Goal: Find specific page/section: Find specific page/section

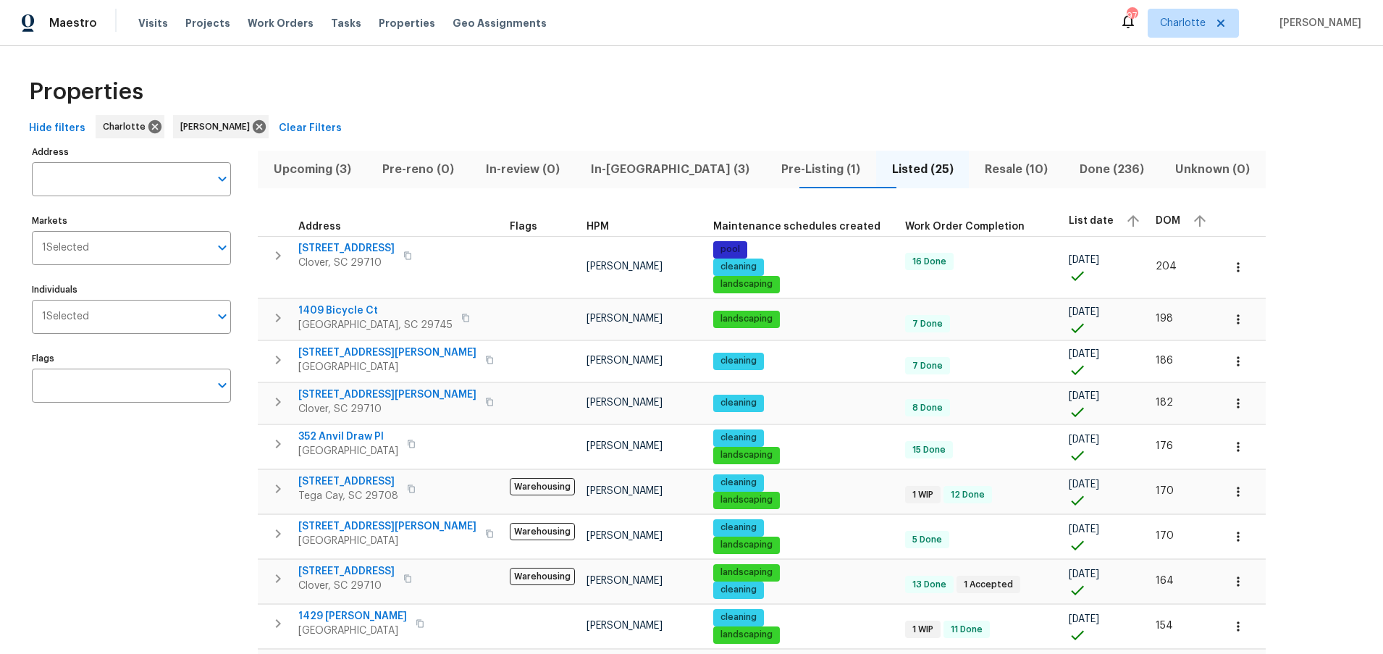
scroll to position [59, 0]
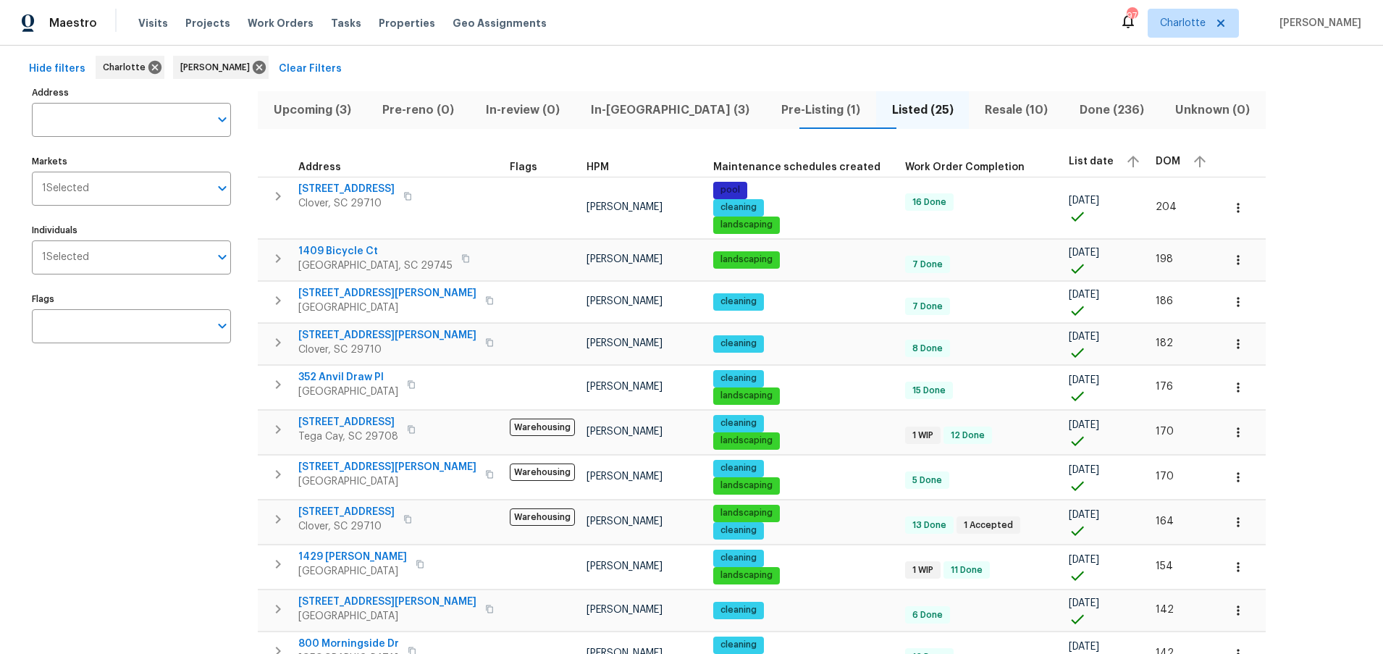
click at [548, 59] on div "Hide filters [PERSON_NAME] [PERSON_NAME] Clear Filters" at bounding box center [691, 69] width 1337 height 27
click at [253, 67] on icon at bounding box center [259, 67] width 13 height 13
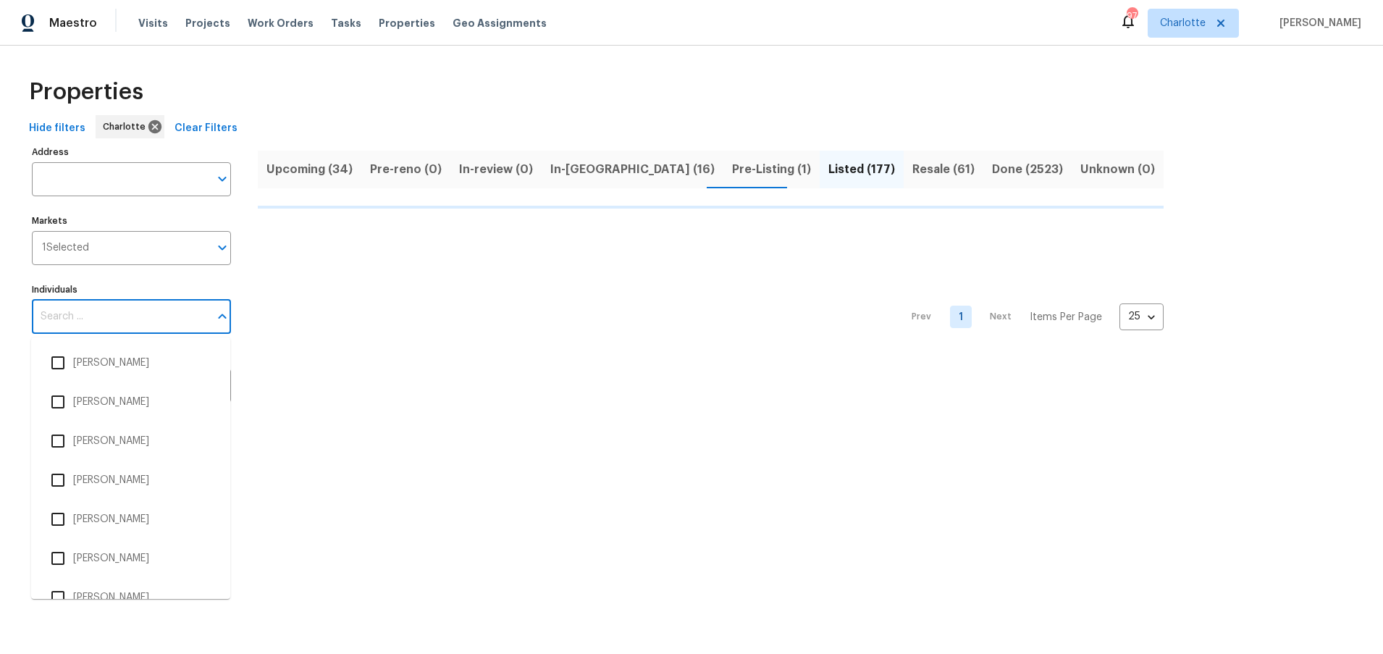
click at [117, 319] on input "Individuals" at bounding box center [120, 317] width 177 height 34
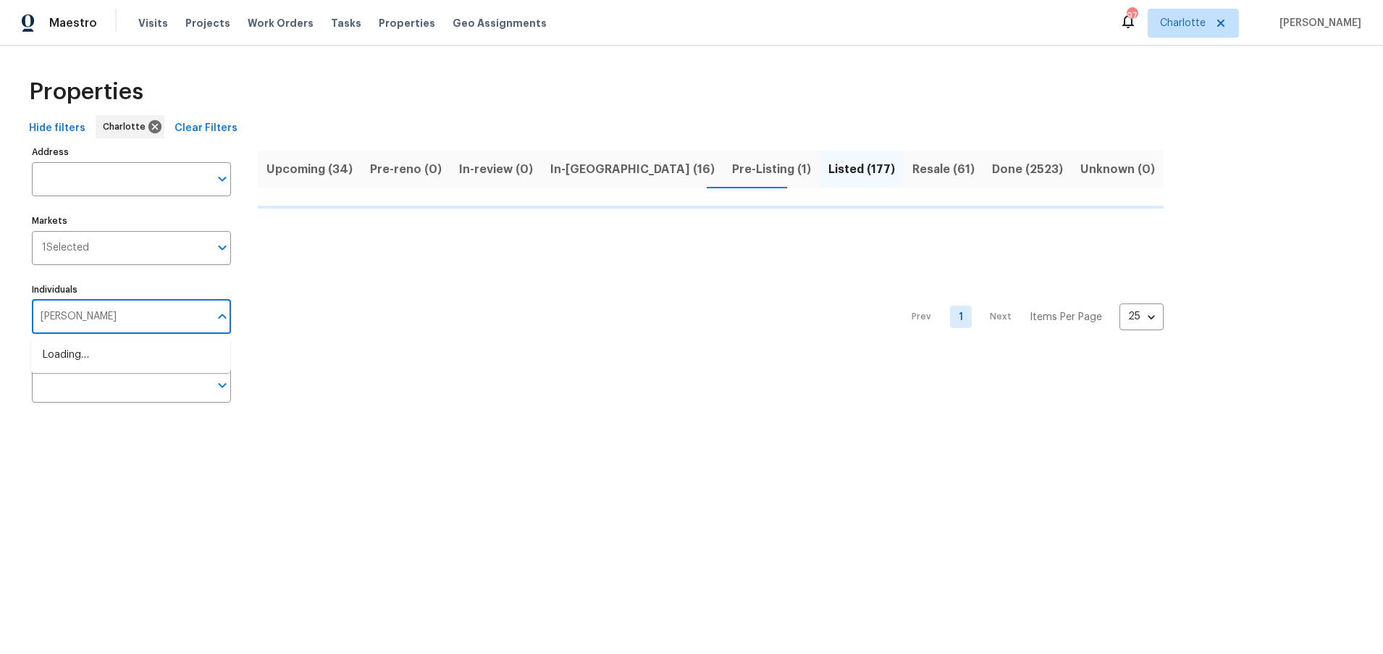
type input "[PERSON_NAME]"
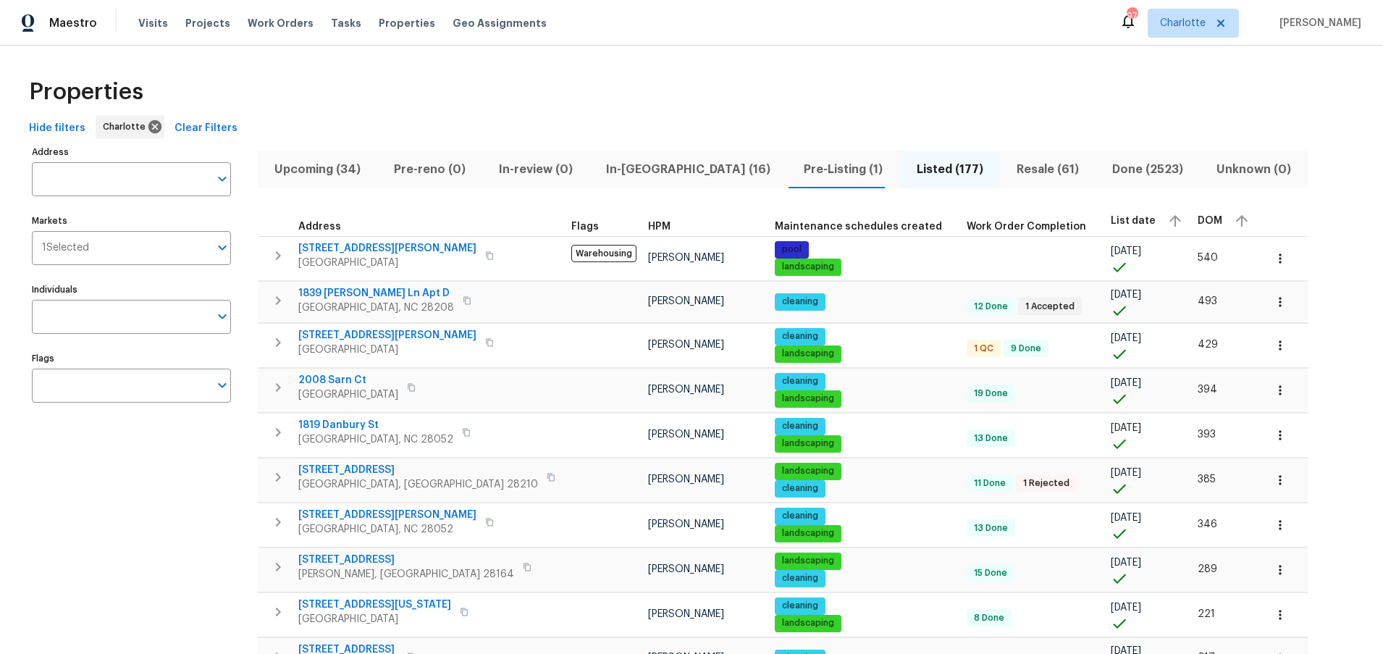
click at [115, 299] on div "Individuals Individuals" at bounding box center [131, 306] width 199 height 54
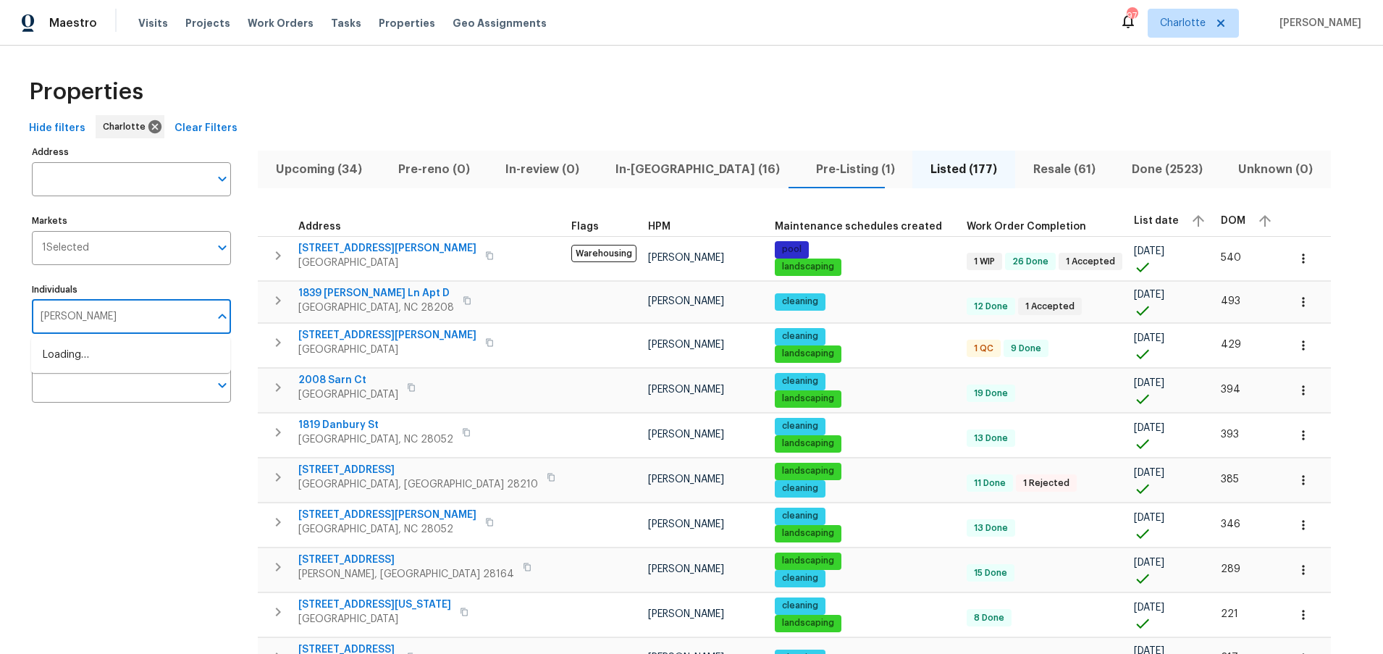
type input "[PERSON_NAME]"
click at [108, 363] on li "[PERSON_NAME]" at bounding box center [131, 363] width 176 height 30
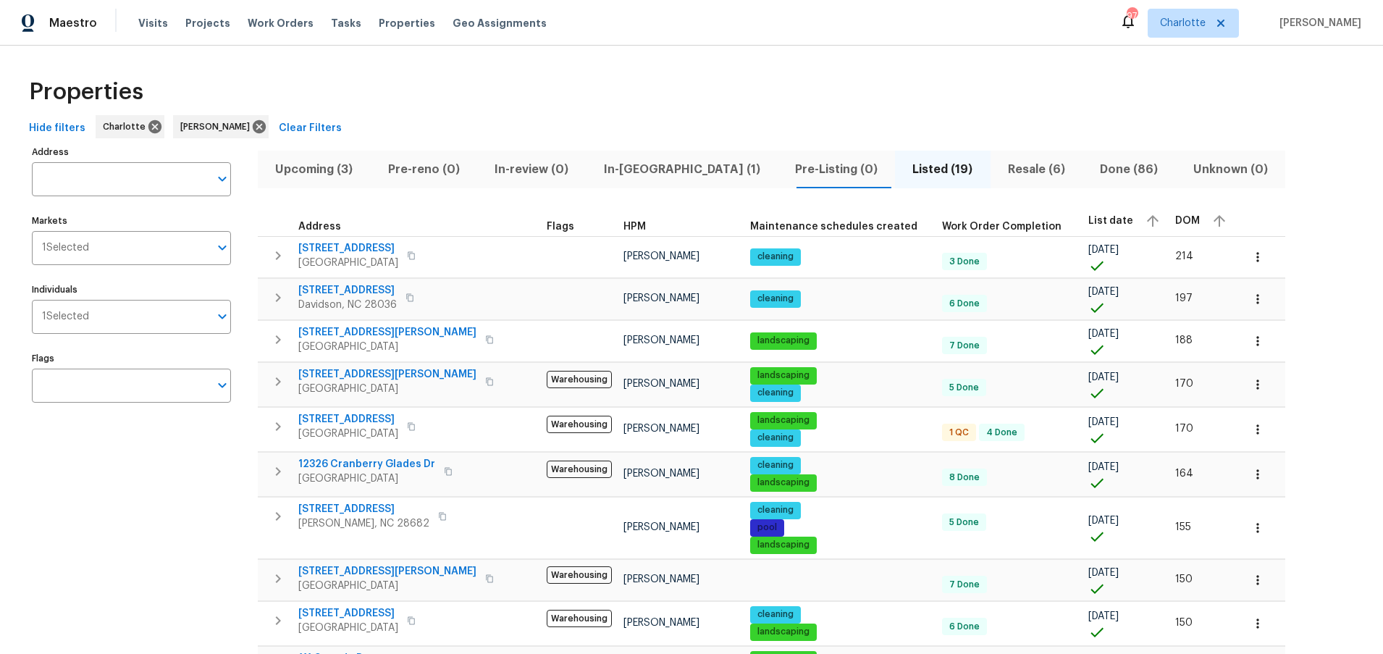
click at [525, 46] on div "Properties Hide filters [PERSON_NAME] [PERSON_NAME] Clear Filters Address Addre…" at bounding box center [691, 607] width 1383 height 1122
click at [510, 66] on div "Properties Hide filters [PERSON_NAME] [PERSON_NAME] Clear Filters Address Addre…" at bounding box center [691, 607] width 1383 height 1122
click at [474, 96] on div "Properties" at bounding box center [691, 92] width 1337 height 46
click at [854, 70] on div "Properties" at bounding box center [691, 92] width 1337 height 46
click at [1272, 207] on div "Address Address Markets 1 Selected Markets Individuals 1 Selected Individuals F…" at bounding box center [691, 643] width 1337 height 1003
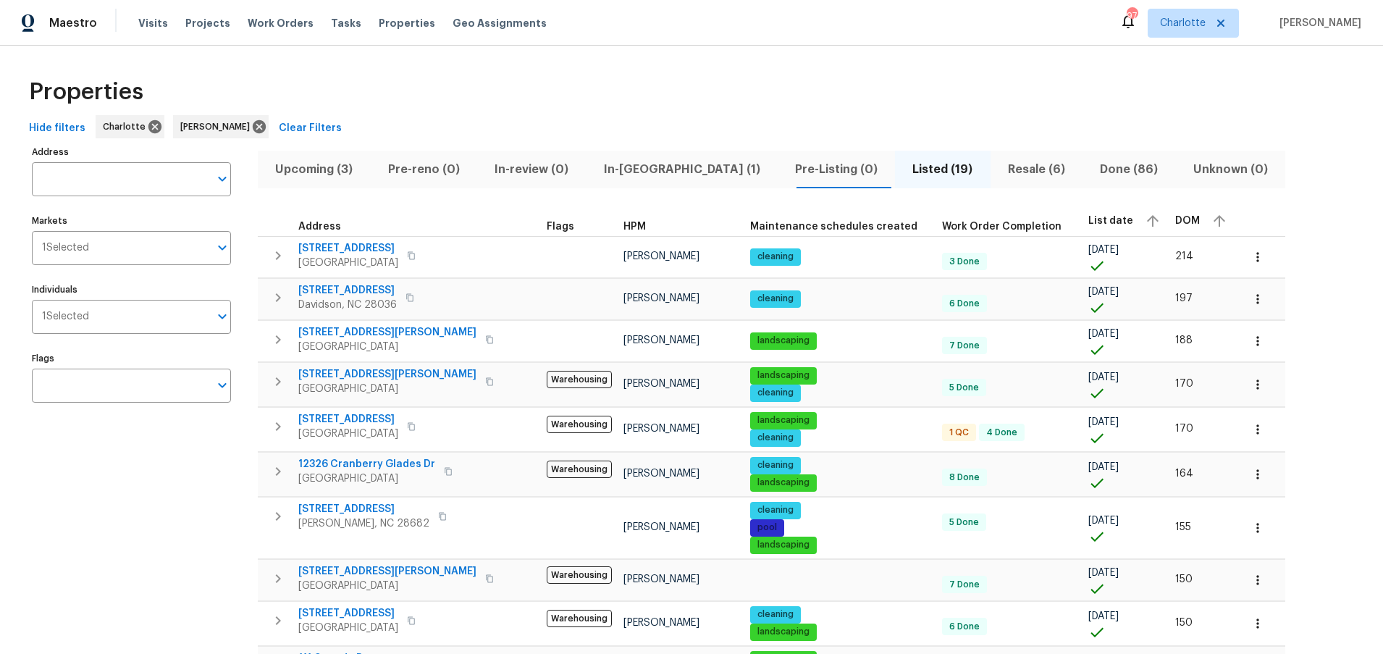
click at [416, 72] on div "Properties" at bounding box center [691, 92] width 1337 height 46
click at [643, 173] on span "In-[GEOGRAPHIC_DATA] (1)" at bounding box center [681, 169] width 174 height 20
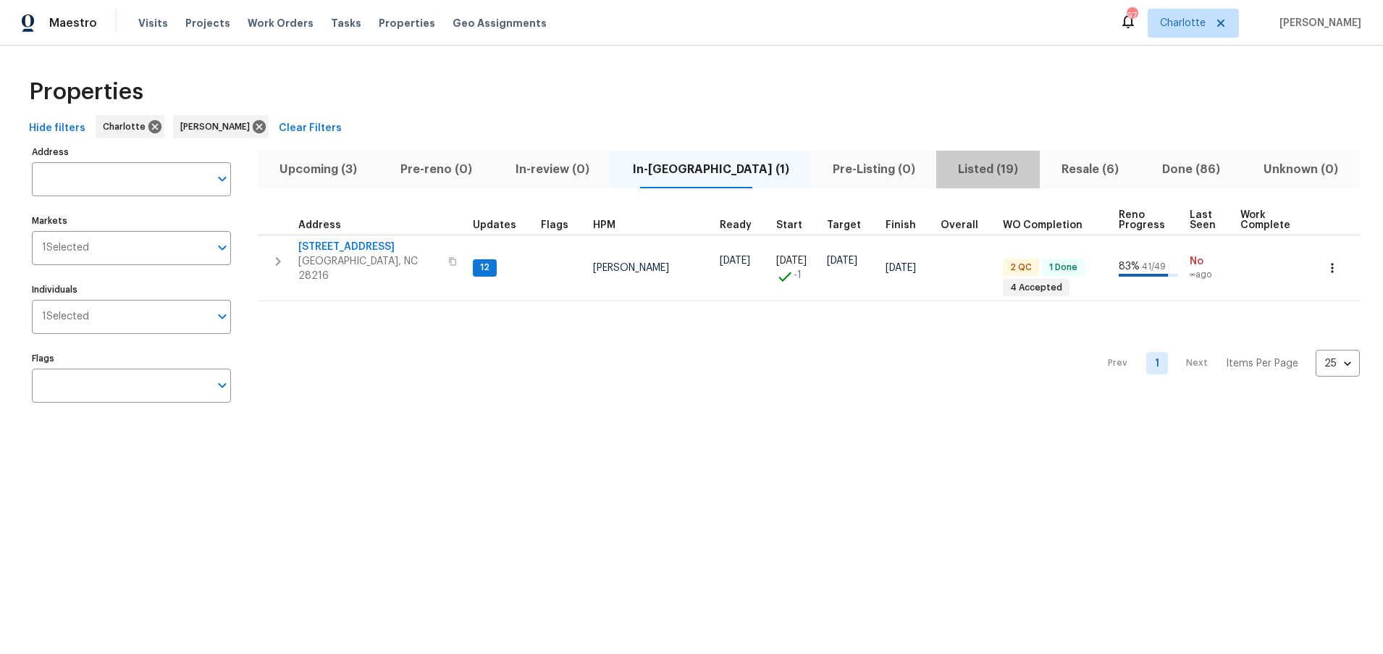
click at [945, 171] on span "Listed (19)" at bounding box center [988, 169] width 86 height 20
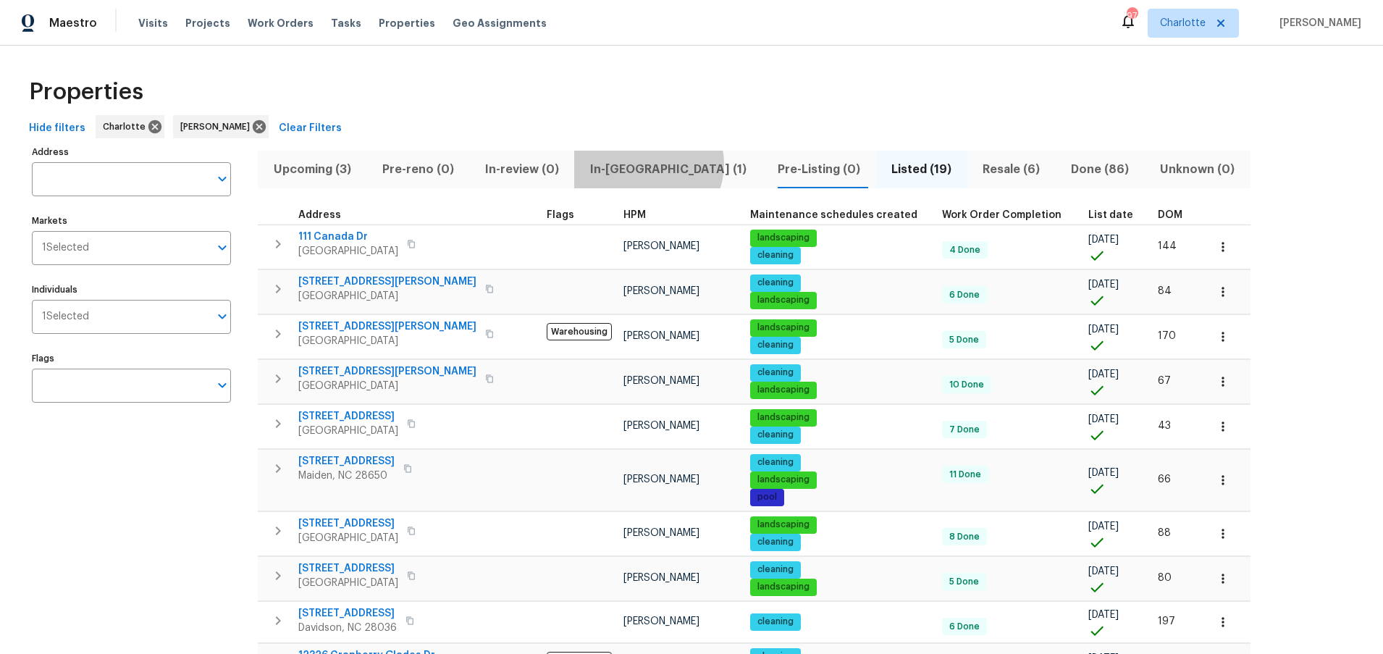
click at [647, 164] on span "In-[GEOGRAPHIC_DATA] (1)" at bounding box center [668, 169] width 170 height 20
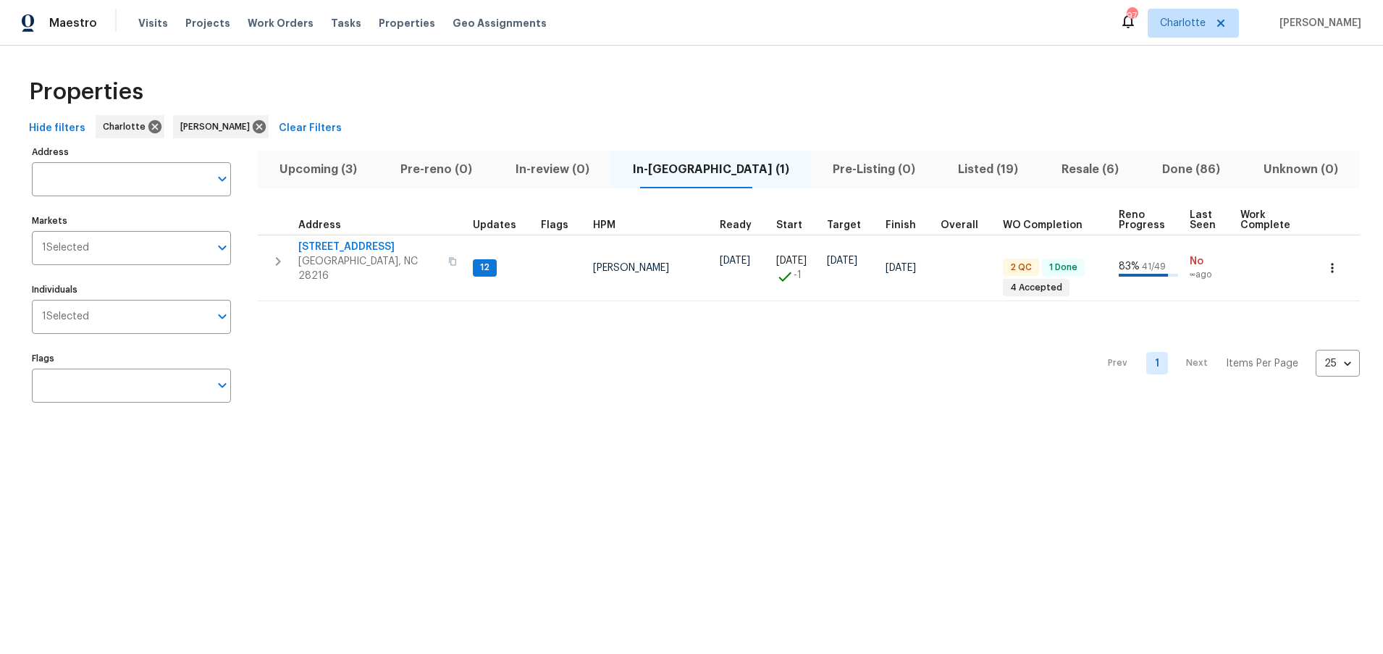
click at [724, 84] on div "Properties" at bounding box center [691, 92] width 1337 height 46
click at [726, 80] on div "Properties" at bounding box center [691, 92] width 1337 height 46
click at [581, 89] on div "Properties" at bounding box center [691, 92] width 1337 height 46
click at [565, 80] on div "Properties" at bounding box center [691, 92] width 1337 height 46
click at [526, 83] on div "Properties" at bounding box center [691, 92] width 1337 height 46
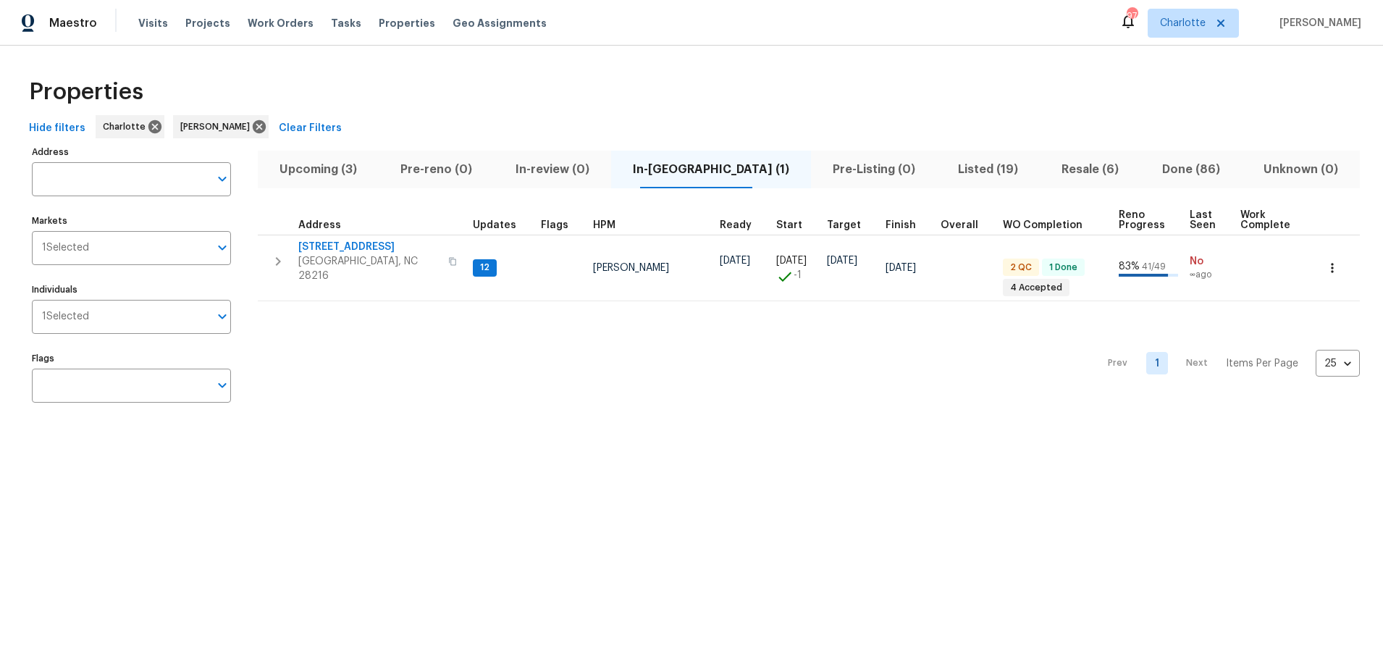
click at [686, 83] on div "Properties" at bounding box center [691, 92] width 1337 height 46
click at [779, 110] on div "Properties" at bounding box center [691, 92] width 1337 height 46
click at [553, 69] on div "Properties" at bounding box center [691, 92] width 1337 height 46
click at [445, 109] on div "Properties" at bounding box center [691, 92] width 1337 height 46
click at [455, 91] on div "Properties" at bounding box center [691, 92] width 1337 height 46
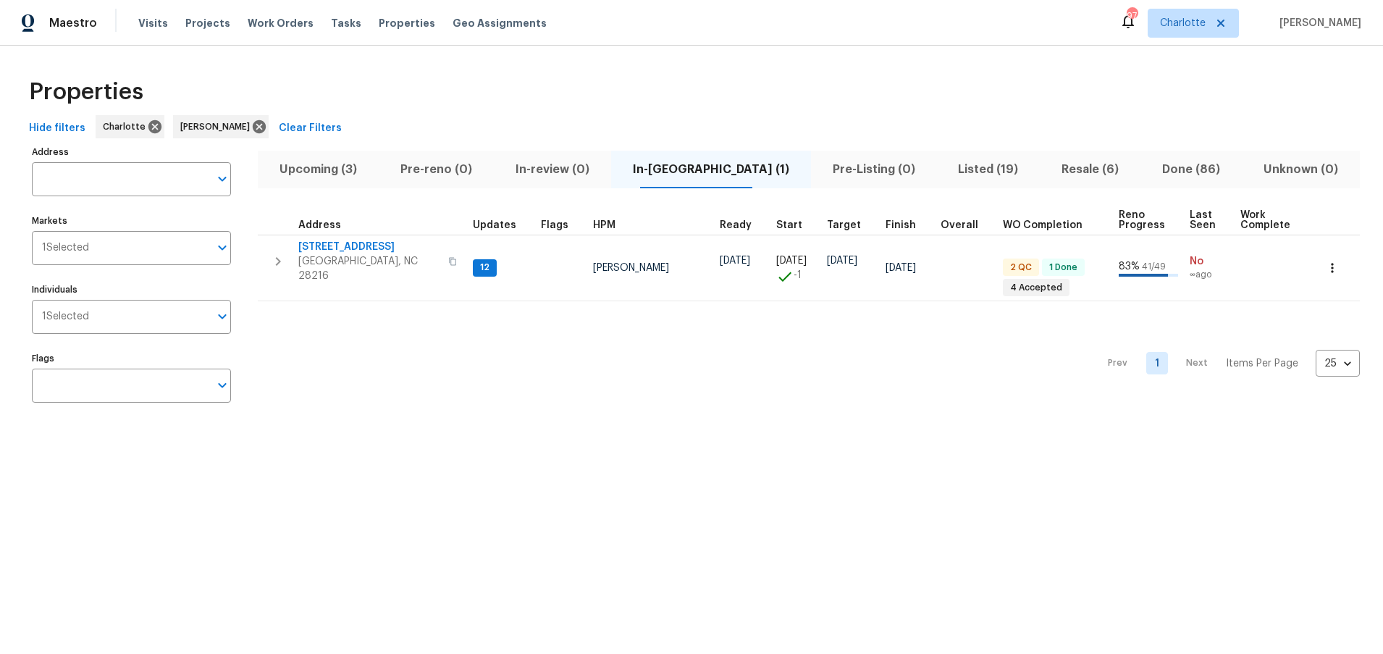
click at [1006, 74] on div "Properties" at bounding box center [691, 92] width 1337 height 46
click at [630, 50] on div "Properties Hide filters [PERSON_NAME] [PERSON_NAME] Clear Filters Address Addre…" at bounding box center [691, 243] width 1383 height 395
drag, startPoint x: 357, startPoint y: 169, endPoint x: 344, endPoint y: 171, distance: 13.1
click at [357, 169] on span "Upcoming (3)" at bounding box center [318, 169] width 104 height 20
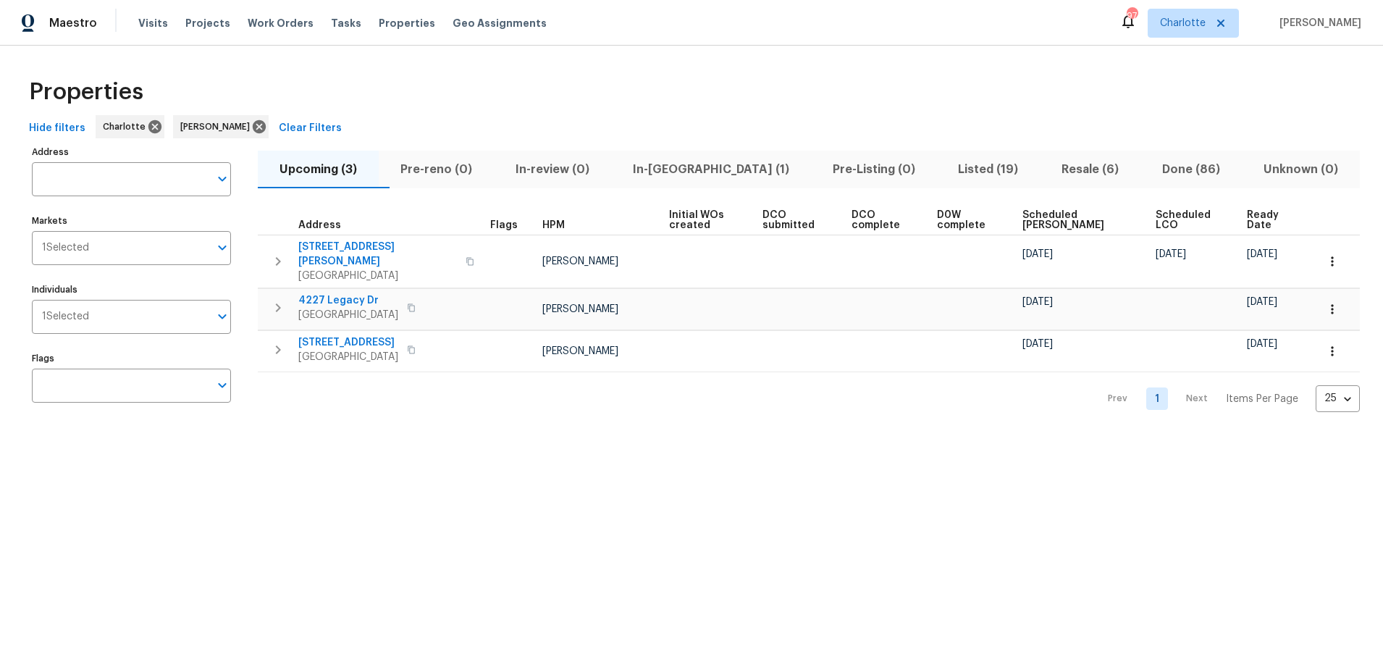
click at [431, 77] on div "Properties" at bounding box center [691, 92] width 1337 height 46
click at [437, 420] on div "Properties Hide filters [PERSON_NAME] [PERSON_NAME] Clear Filters Address Addre…" at bounding box center [691, 243] width 1383 height 395
click at [678, 93] on div "Properties" at bounding box center [691, 92] width 1337 height 46
drag, startPoint x: 733, startPoint y: 85, endPoint x: 710, endPoint y: 85, distance: 22.4
click at [733, 85] on div "Properties" at bounding box center [691, 92] width 1337 height 46
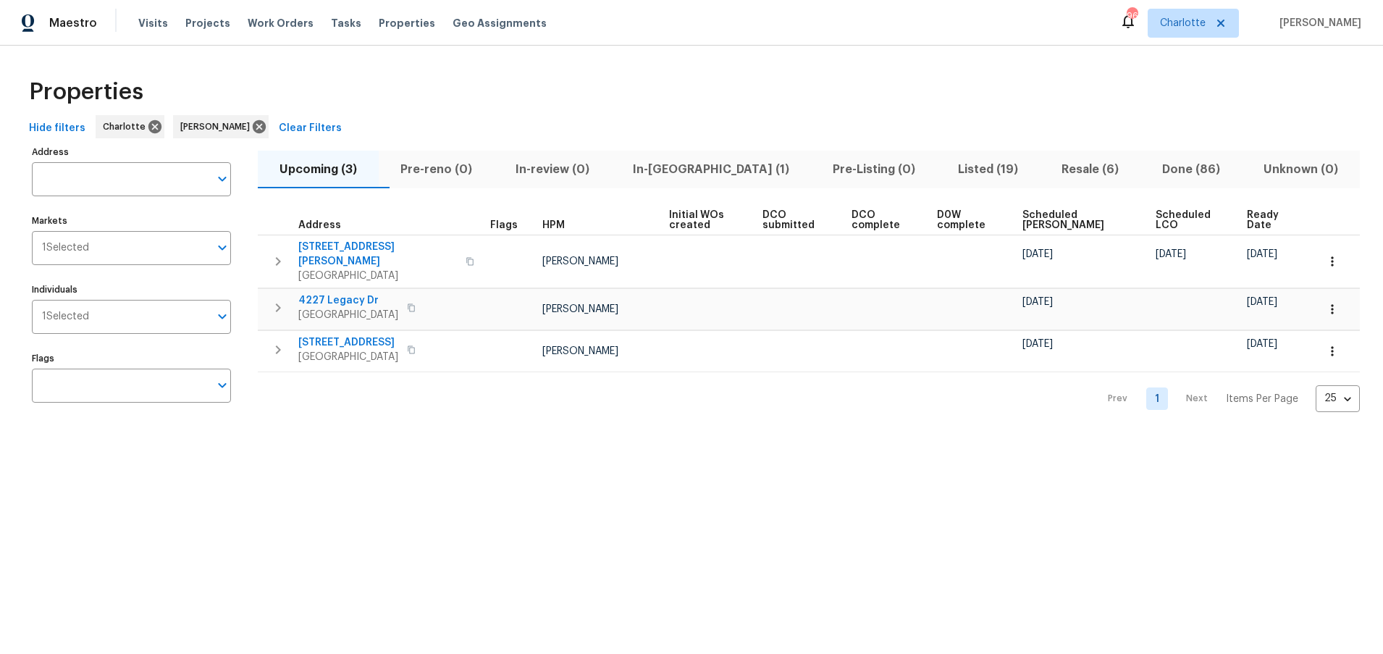
click at [381, 49] on div "Properties Hide filters [PERSON_NAME] [PERSON_NAME] Clear Filters Address Addre…" at bounding box center [691, 243] width 1383 height 395
drag, startPoint x: 581, startPoint y: 535, endPoint x: 597, endPoint y: 498, distance: 39.9
click at [582, 440] on html "Maestro Visits Projects Work Orders Tasks Properties Geo Assignments 96 [PERSON…" at bounding box center [691, 220] width 1383 height 440
click at [689, 176] on span "In-[GEOGRAPHIC_DATA] (1)" at bounding box center [711, 169] width 182 height 20
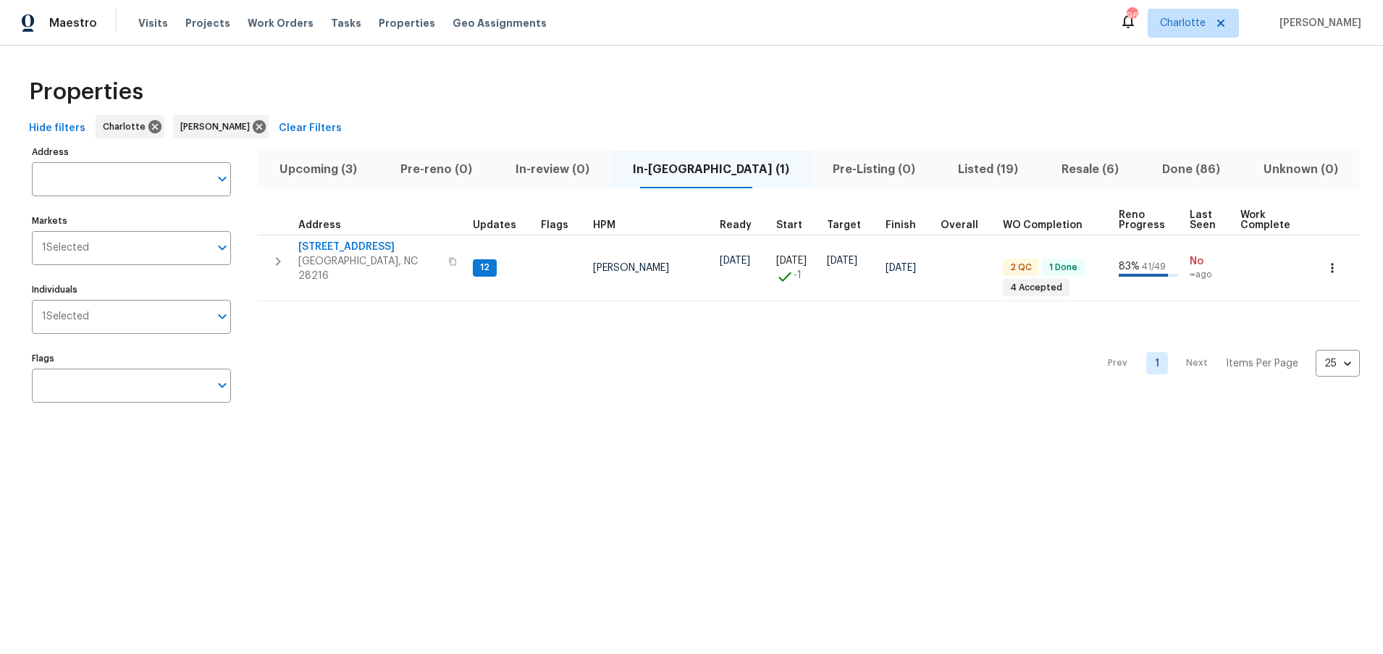
click at [896, 75] on div "Properties" at bounding box center [691, 92] width 1337 height 46
click at [1048, 171] on span "Resale (6)" at bounding box center [1089, 169] width 83 height 20
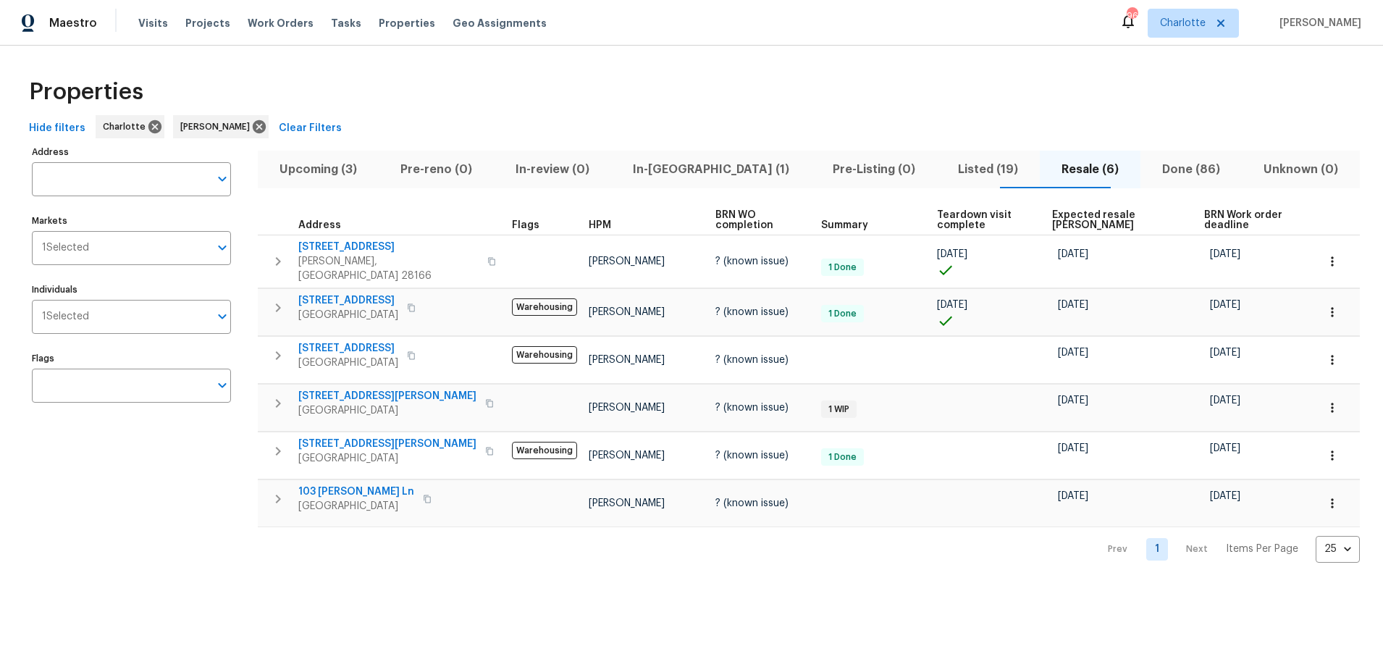
click at [1066, 200] on div "Upcoming (3) Pre-reno (0) In-review (0) In-reno (1) Pre-Listing (0) Listed (19)…" at bounding box center [809, 352] width 1102 height 421
click at [1066, 214] on span "Expected resale [PERSON_NAME]" at bounding box center [1115, 220] width 127 height 20
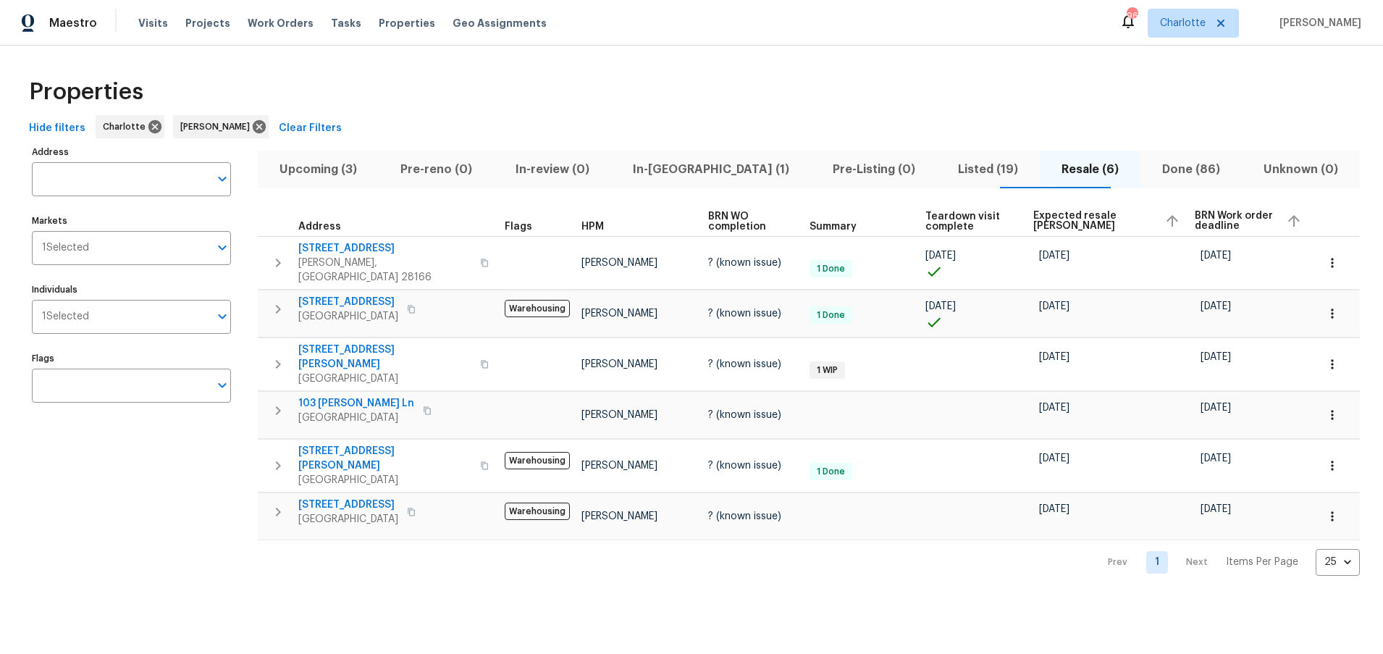
click at [1066, 214] on span "Expected resale [PERSON_NAME]" at bounding box center [1092, 221] width 119 height 20
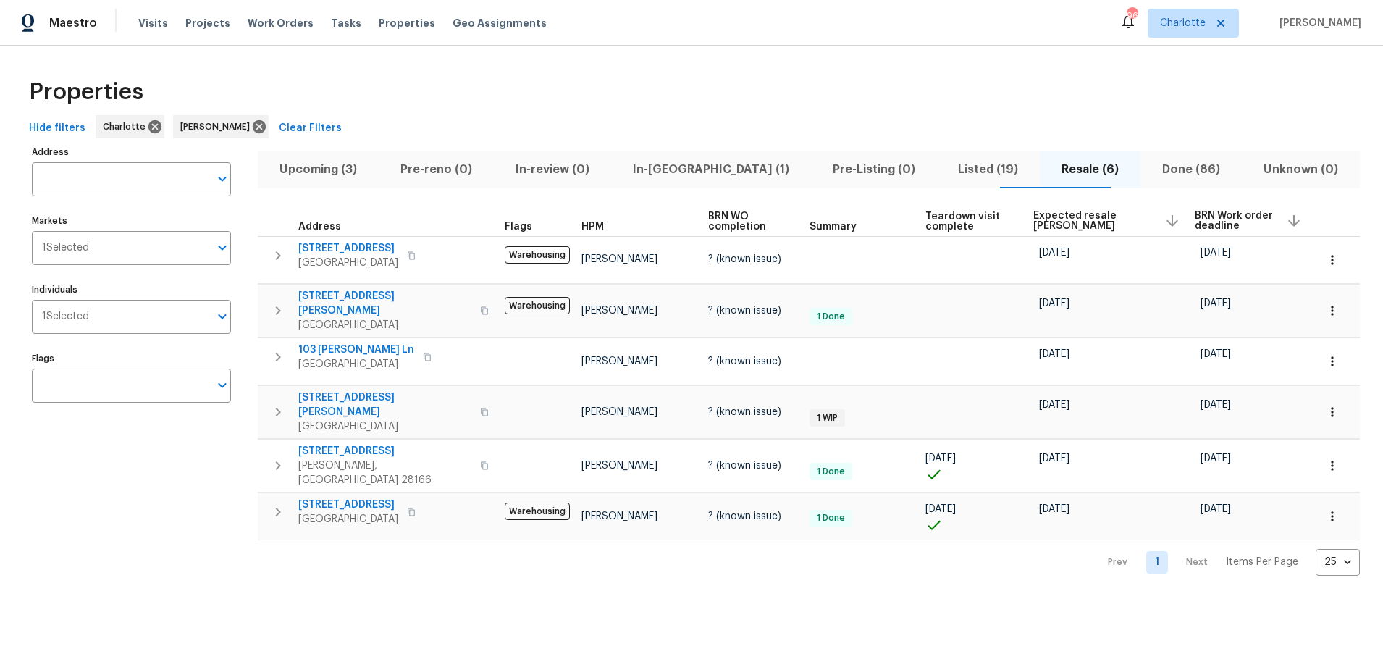
click at [886, 41] on div "Maestro Visits Projects Work Orders Tasks Properties Geo Assignments 96 [PERSON…" at bounding box center [691, 23] width 1383 height 46
click at [128, 543] on div "Address Address Markets 1 Selected Markets Individuals 1 Selected Individuals F…" at bounding box center [140, 359] width 217 height 434
drag, startPoint x: 873, startPoint y: 104, endPoint x: 894, endPoint y: 112, distance: 22.2
click at [873, 104] on div "Properties" at bounding box center [691, 92] width 1337 height 46
click at [945, 172] on span "Listed (19)" at bounding box center [988, 169] width 86 height 20
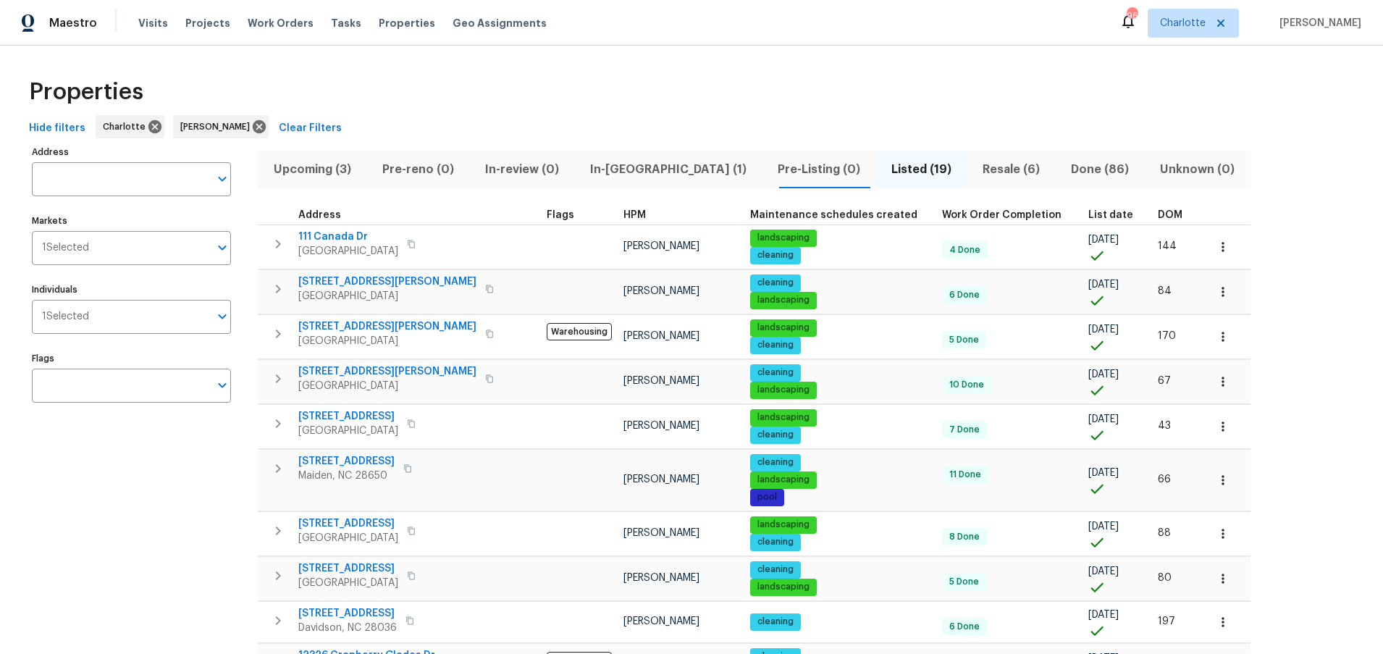
click at [1158, 213] on span "DOM" at bounding box center [1170, 215] width 25 height 10
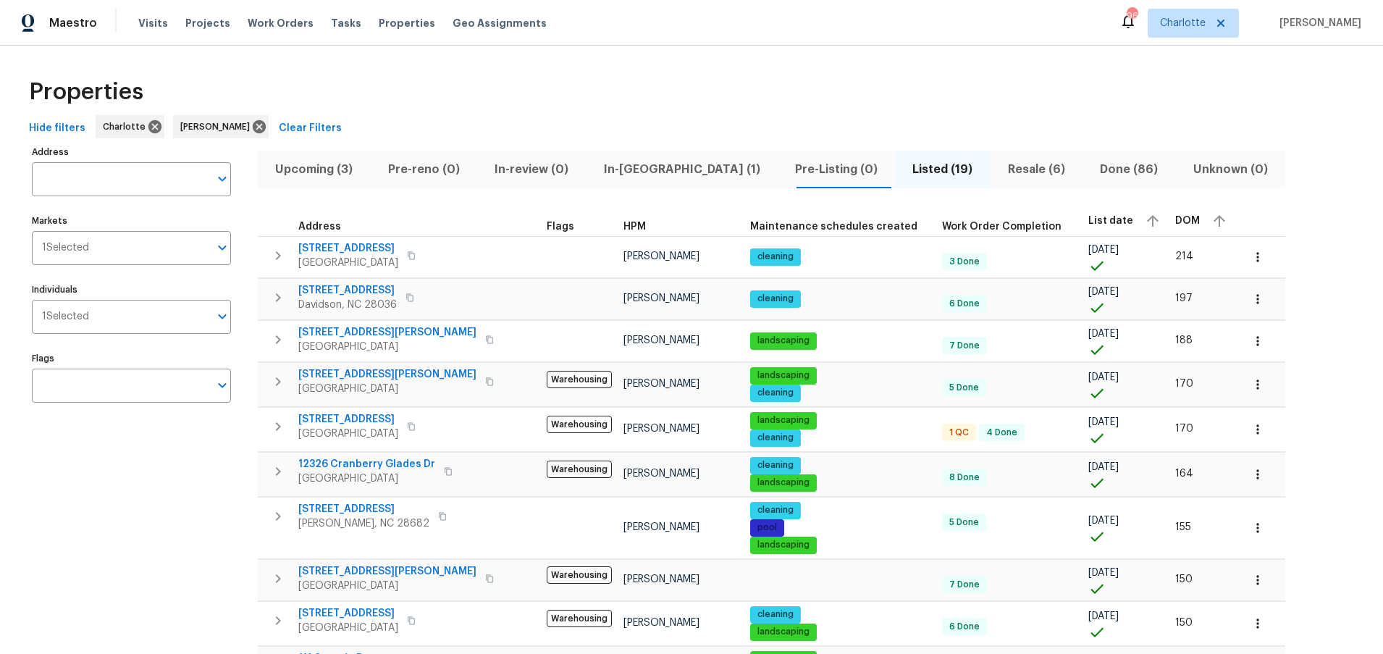
click at [104, 534] on div "Address Address Markets 1 Selected Markets Individuals 1 Selected Individuals F…" at bounding box center [140, 643] width 217 height 1003
click at [167, 485] on div "Address Address Markets 1 Selected Markets Individuals 1 Selected Individuals F…" at bounding box center [140, 643] width 217 height 1003
click at [172, 530] on div "Address Address Markets 1 Selected Markets Individuals 1 Selected Individuals F…" at bounding box center [140, 643] width 217 height 1003
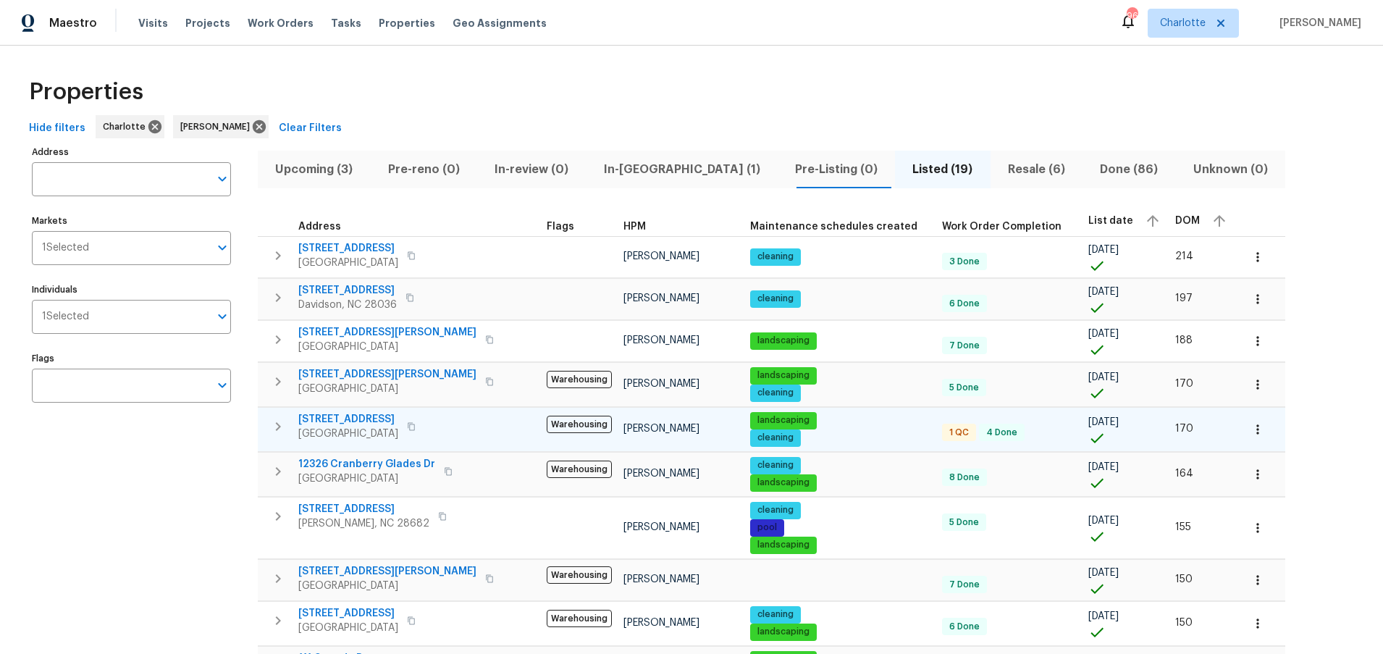
click at [336, 419] on span "[STREET_ADDRESS]" at bounding box center [348, 419] width 100 height 14
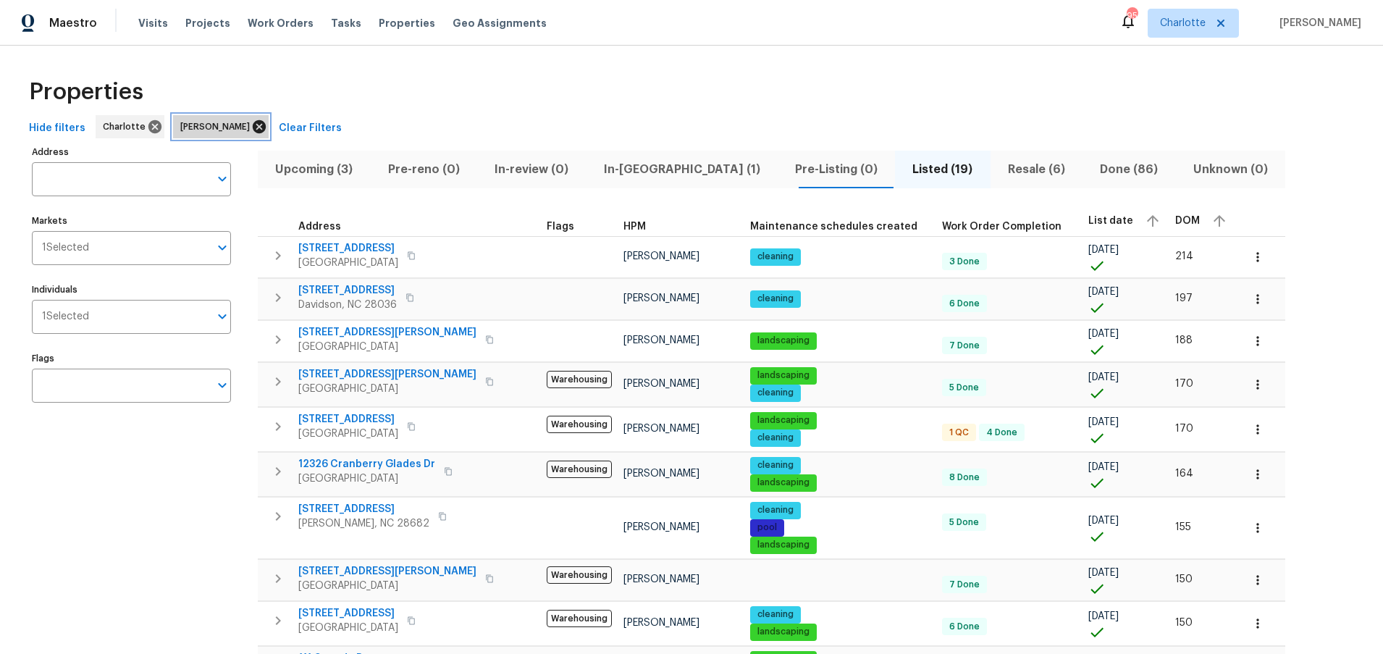
click at [251, 126] on icon at bounding box center [259, 127] width 16 height 16
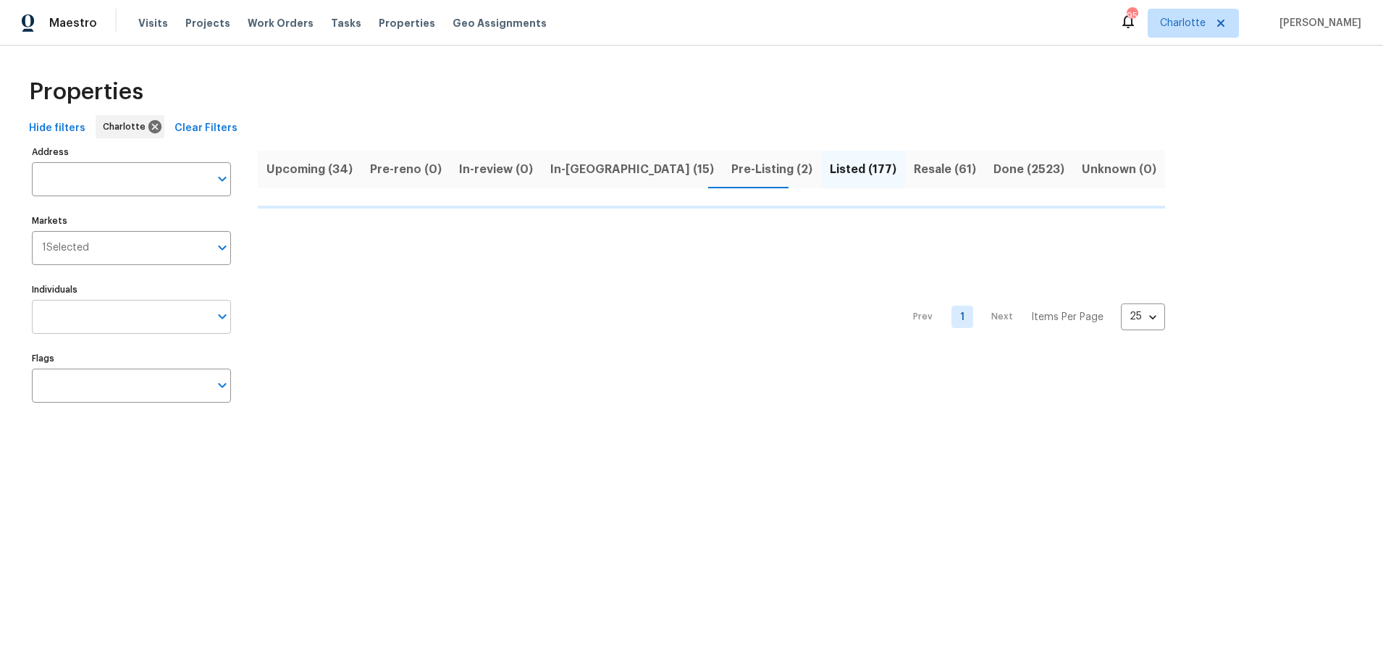
click at [97, 320] on input "Individuals" at bounding box center [120, 317] width 177 height 34
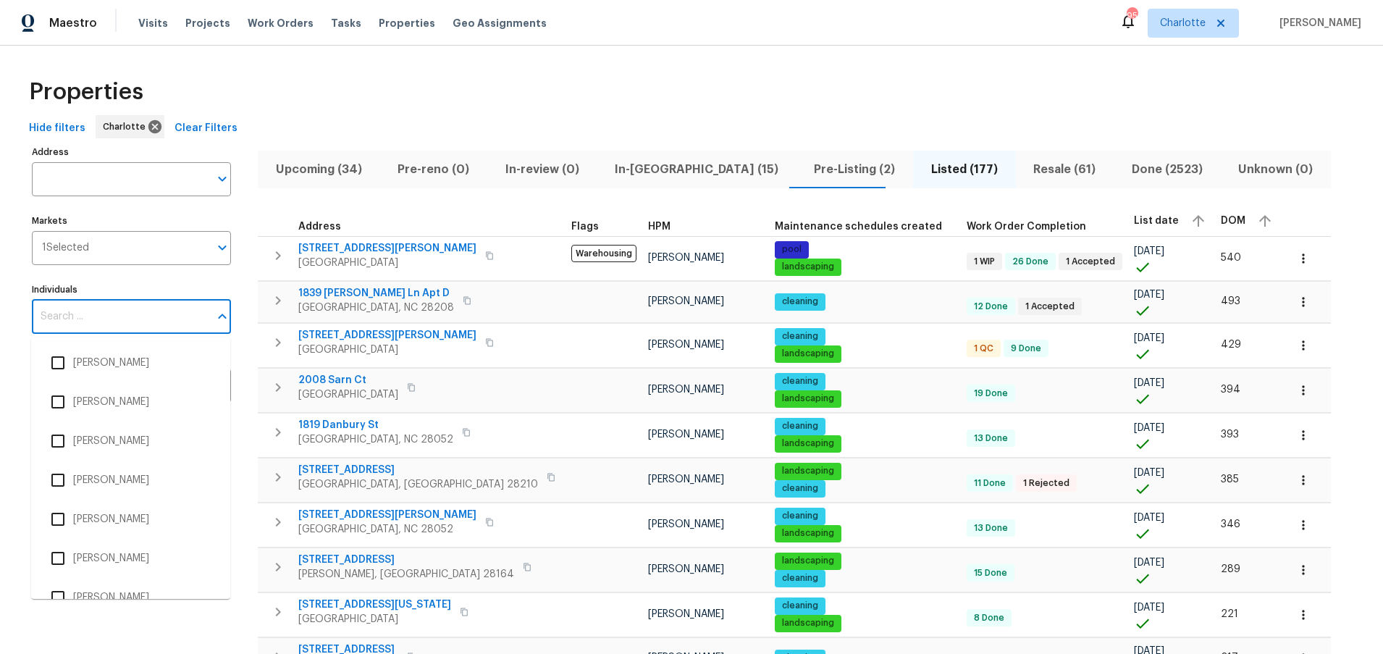
click at [107, 321] on input "Individuals" at bounding box center [120, 317] width 177 height 34
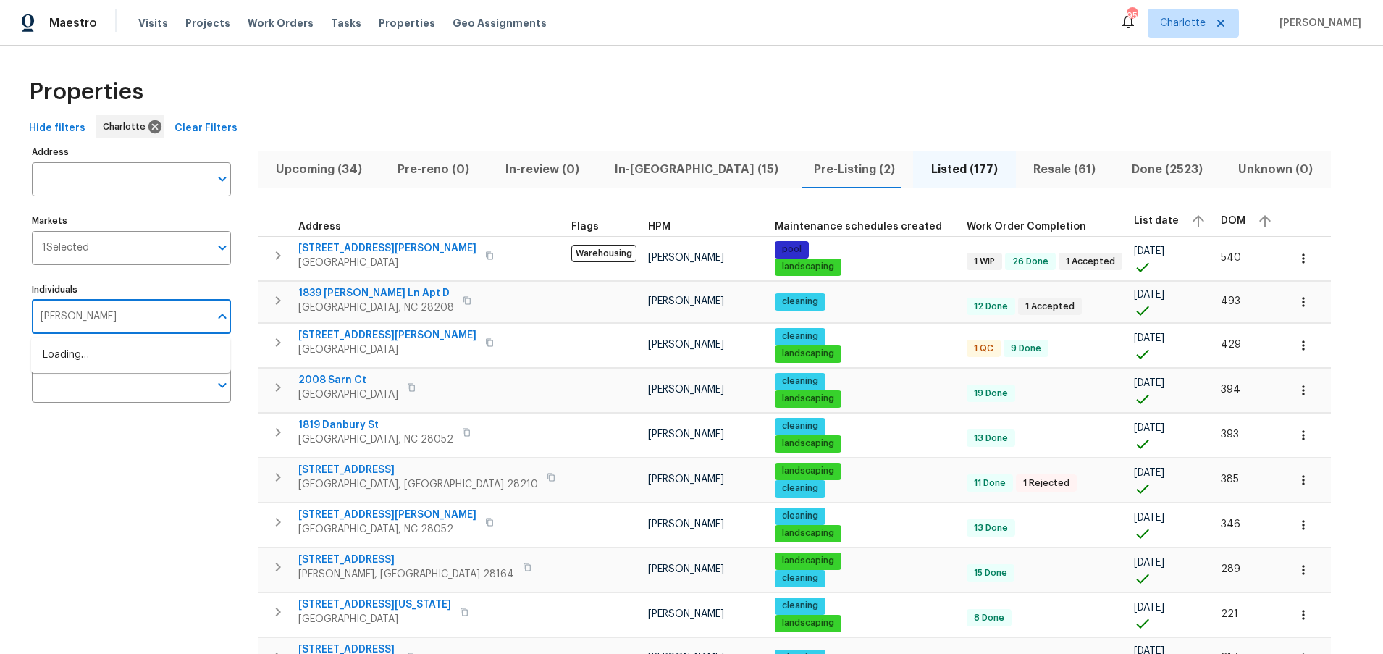
type input "[PERSON_NAME]"
click at [98, 363] on li "[PERSON_NAME]" at bounding box center [131, 363] width 176 height 30
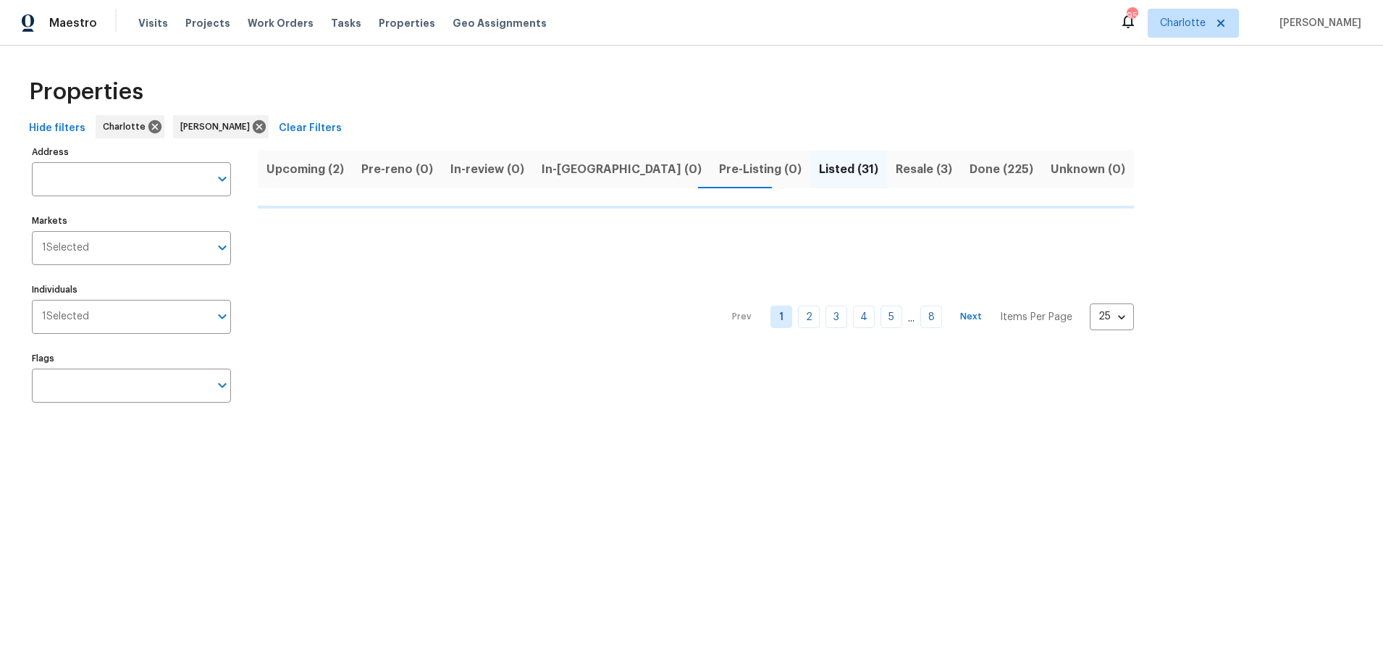
click at [1089, 77] on div "Properties" at bounding box center [691, 92] width 1337 height 46
click at [749, 72] on div "Properties" at bounding box center [691, 92] width 1337 height 46
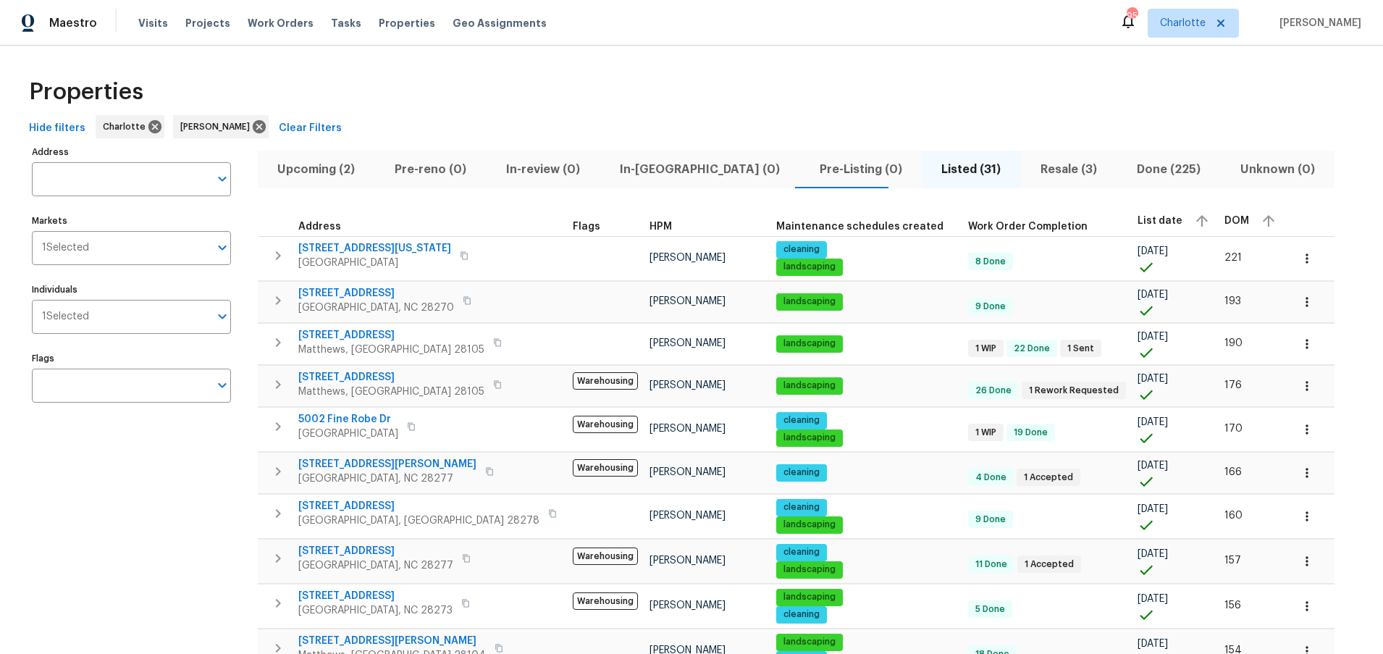
click at [625, 167] on span "In-[GEOGRAPHIC_DATA] (0)" at bounding box center [699, 169] width 182 height 20
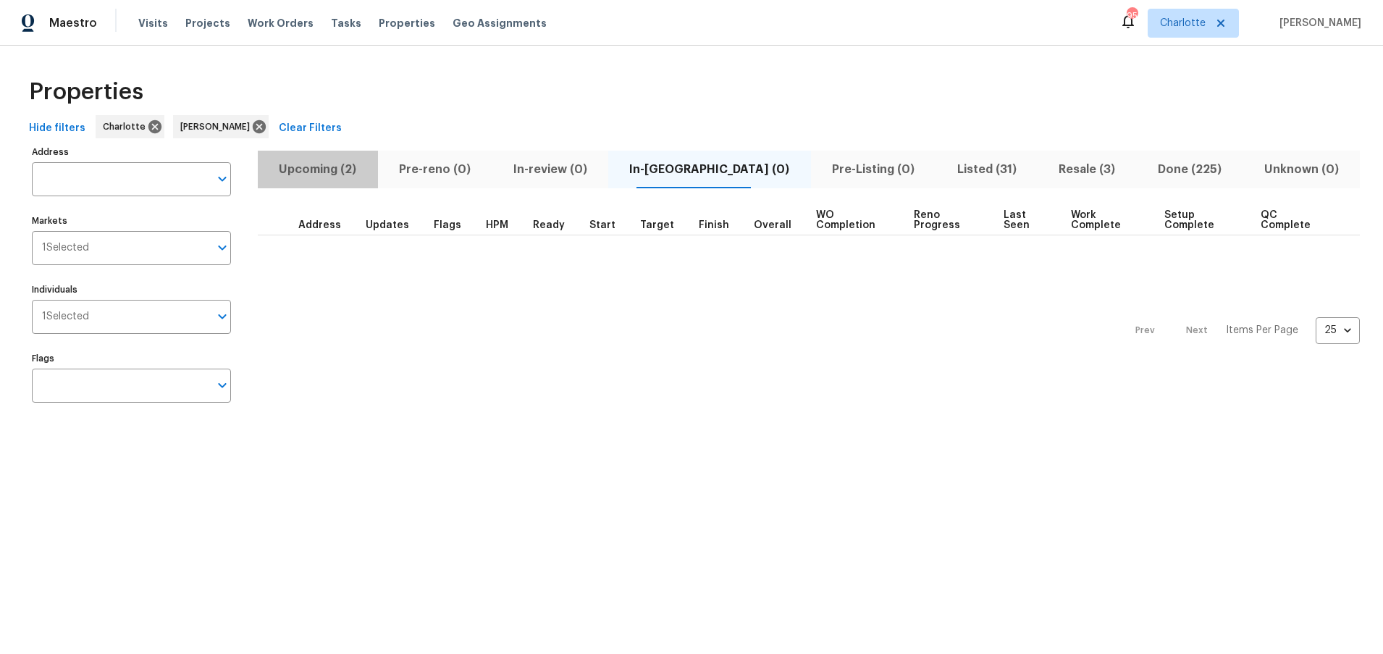
click at [333, 175] on span "Upcoming (2)" at bounding box center [317, 169] width 103 height 20
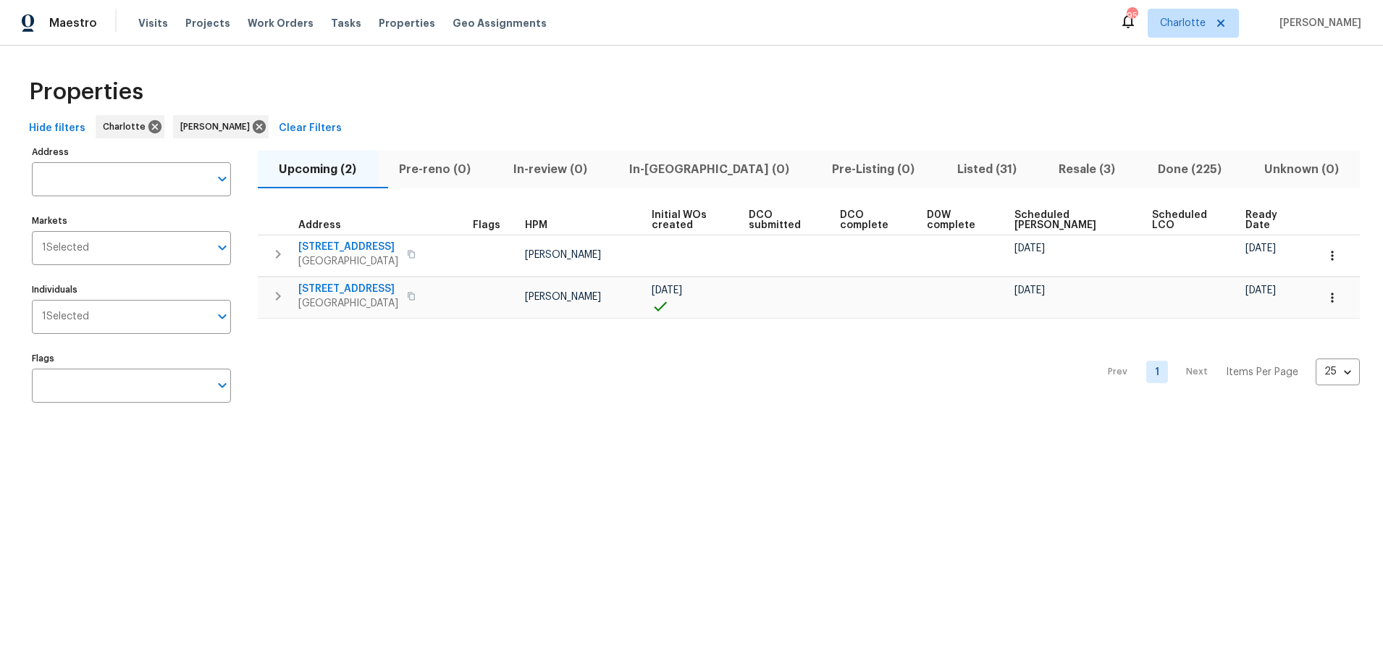
click at [660, 167] on span "In-[GEOGRAPHIC_DATA] (0)" at bounding box center [709, 169] width 185 height 20
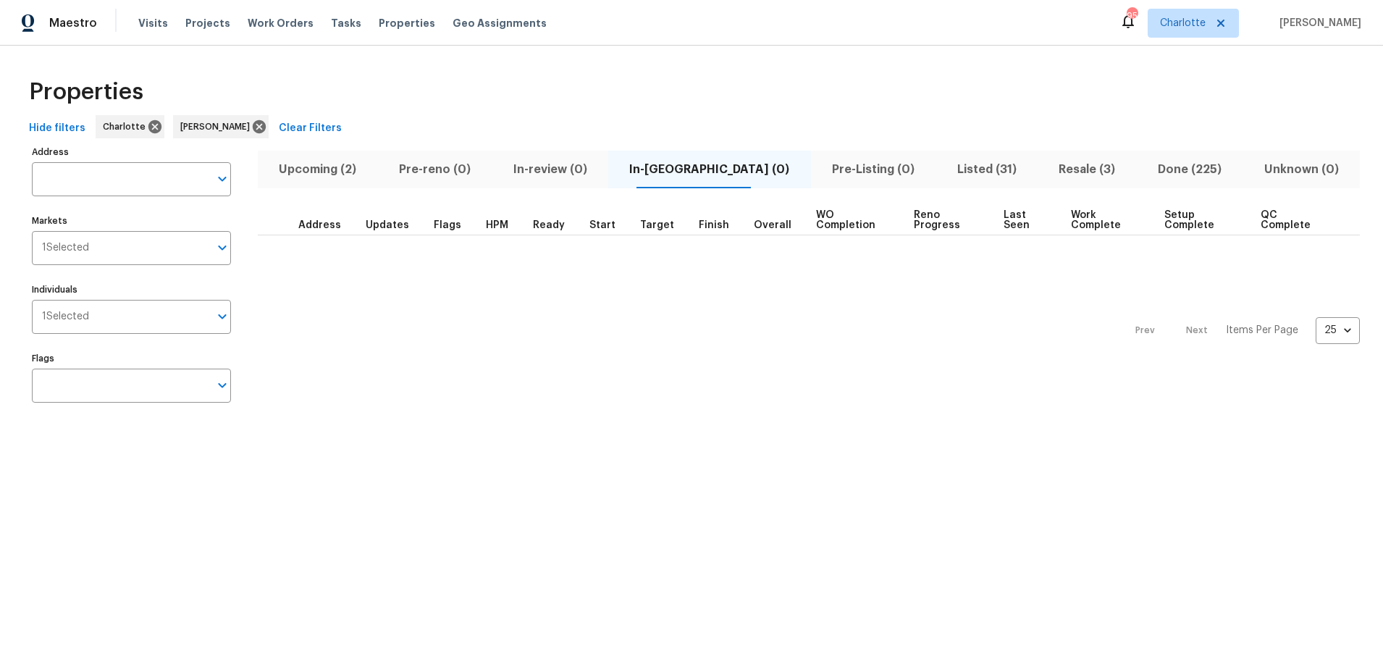
click at [409, 101] on div "Properties" at bounding box center [691, 92] width 1337 height 46
click at [321, 164] on span "Upcoming (2)" at bounding box center [317, 169] width 103 height 20
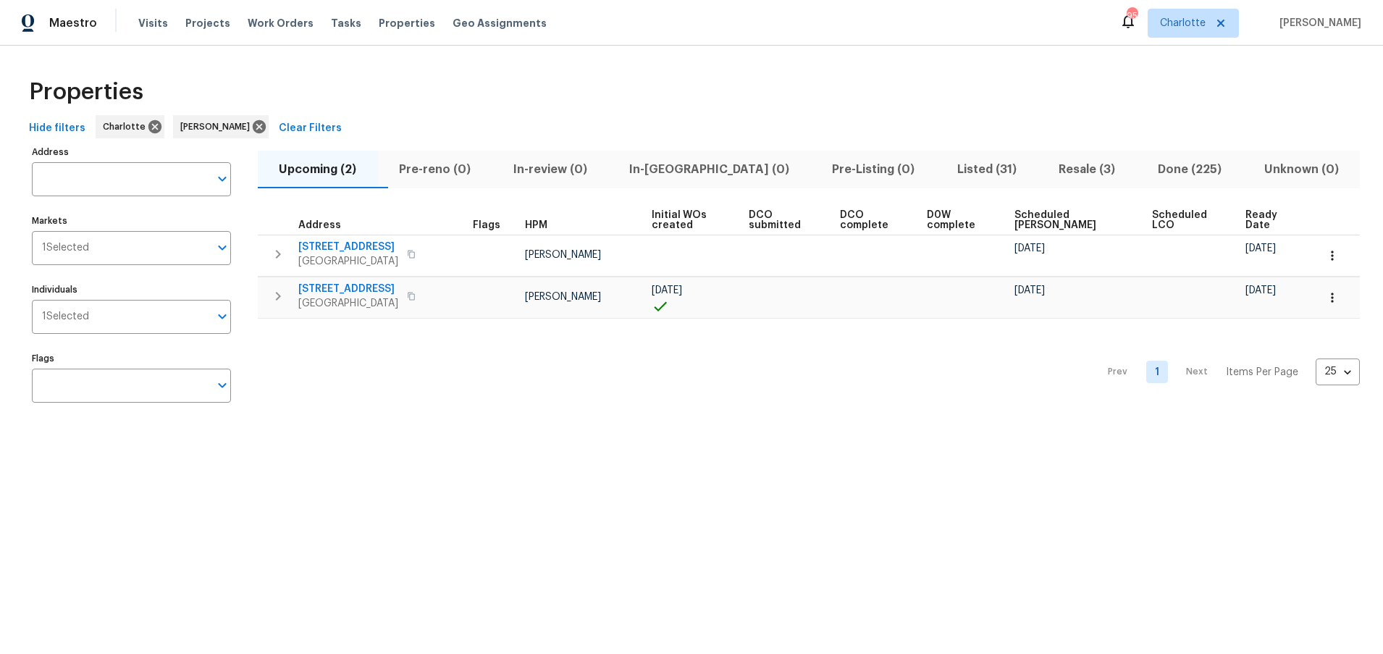
click at [692, 123] on div "Hide filters [PERSON_NAME] Clear Filters" at bounding box center [691, 128] width 1337 height 27
click at [849, 80] on div "Properties" at bounding box center [691, 92] width 1337 height 46
click at [944, 165] on span "Listed (31)" at bounding box center [986, 169] width 85 height 20
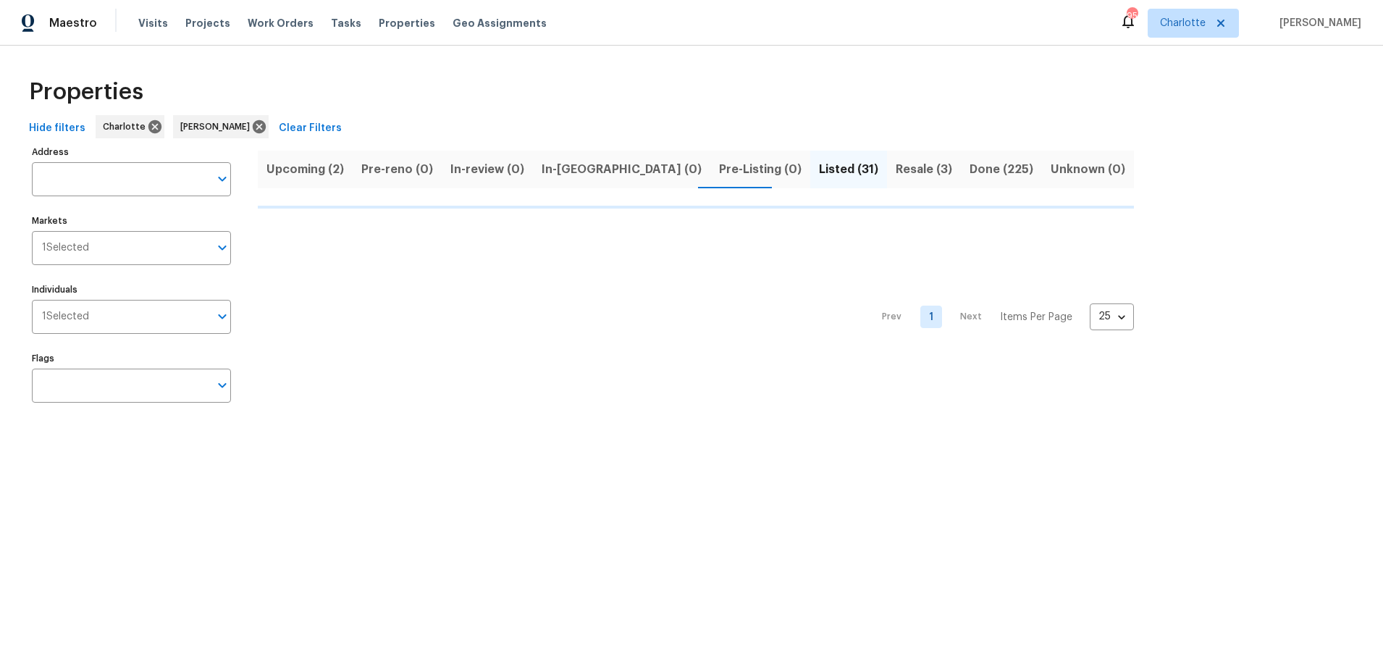
click at [734, 104] on div "Properties" at bounding box center [691, 92] width 1337 height 46
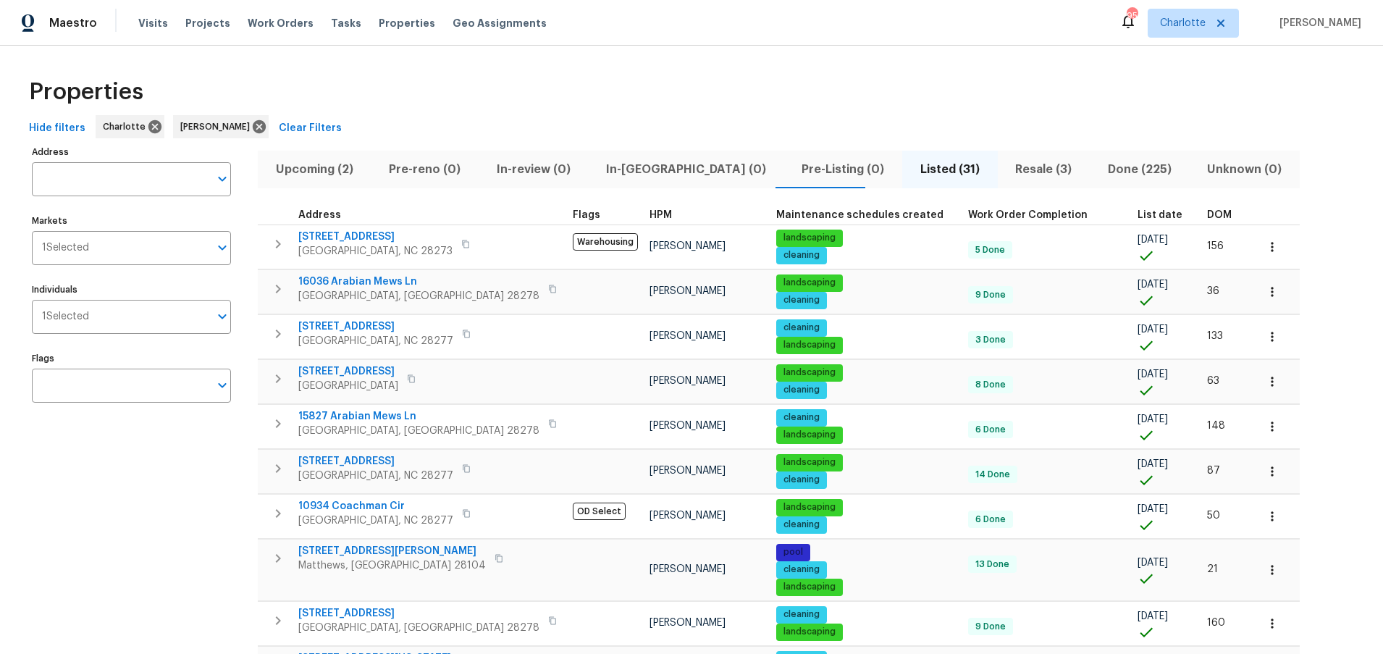
click at [1207, 219] on span "DOM" at bounding box center [1219, 215] width 25 height 10
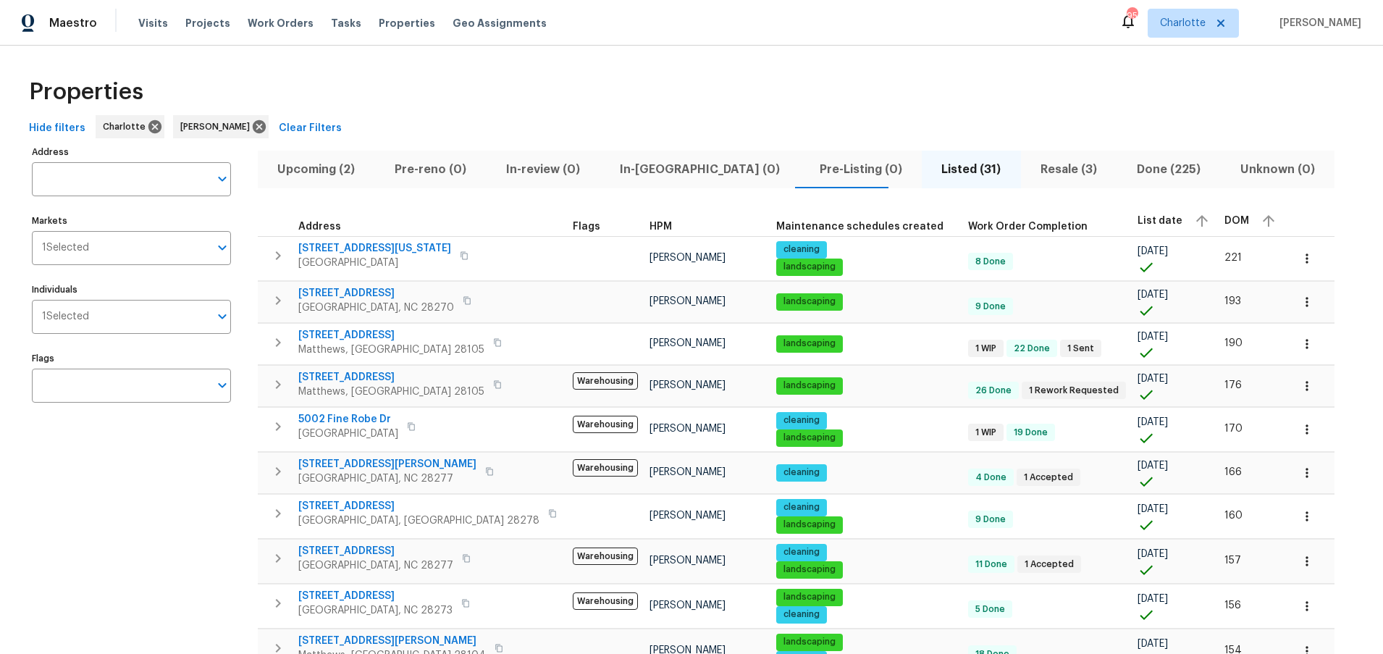
click at [1219, 219] on th "DOM" at bounding box center [1252, 221] width 67 height 31
click at [1224, 219] on span "DOM" at bounding box center [1236, 221] width 25 height 10
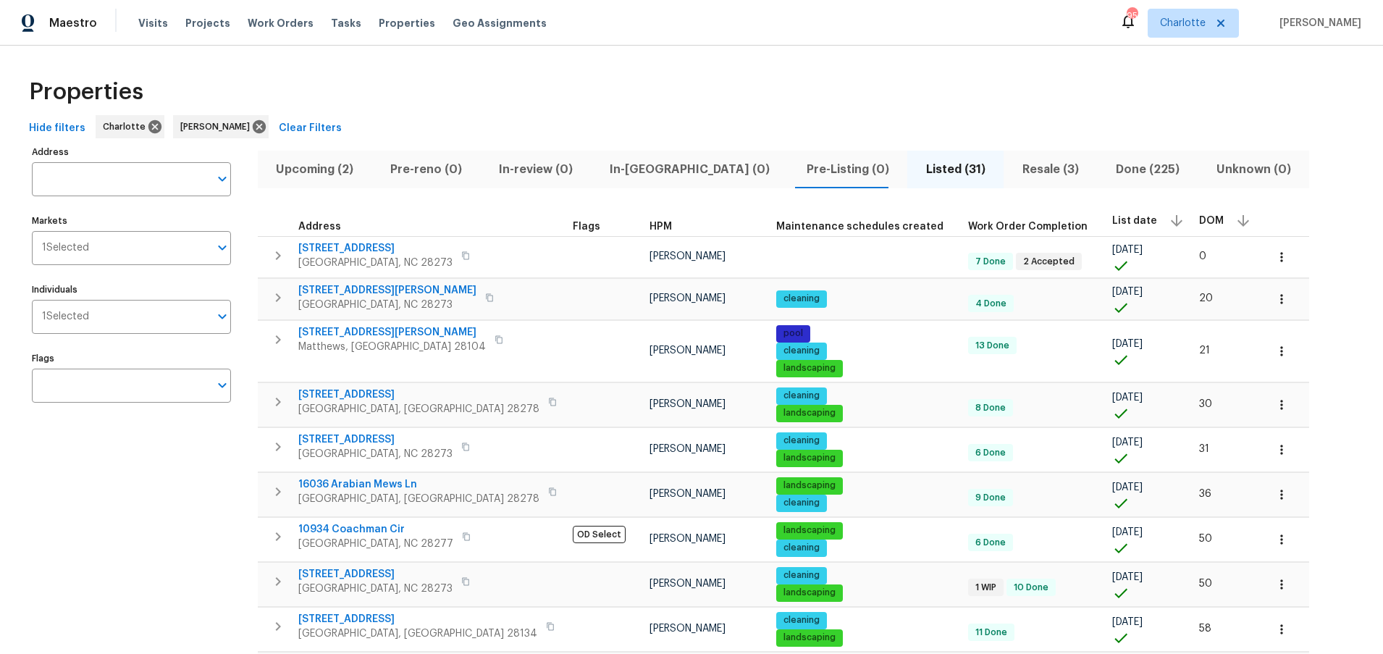
scroll to position [1, 0]
click at [780, 107] on div "Properties" at bounding box center [691, 91] width 1337 height 46
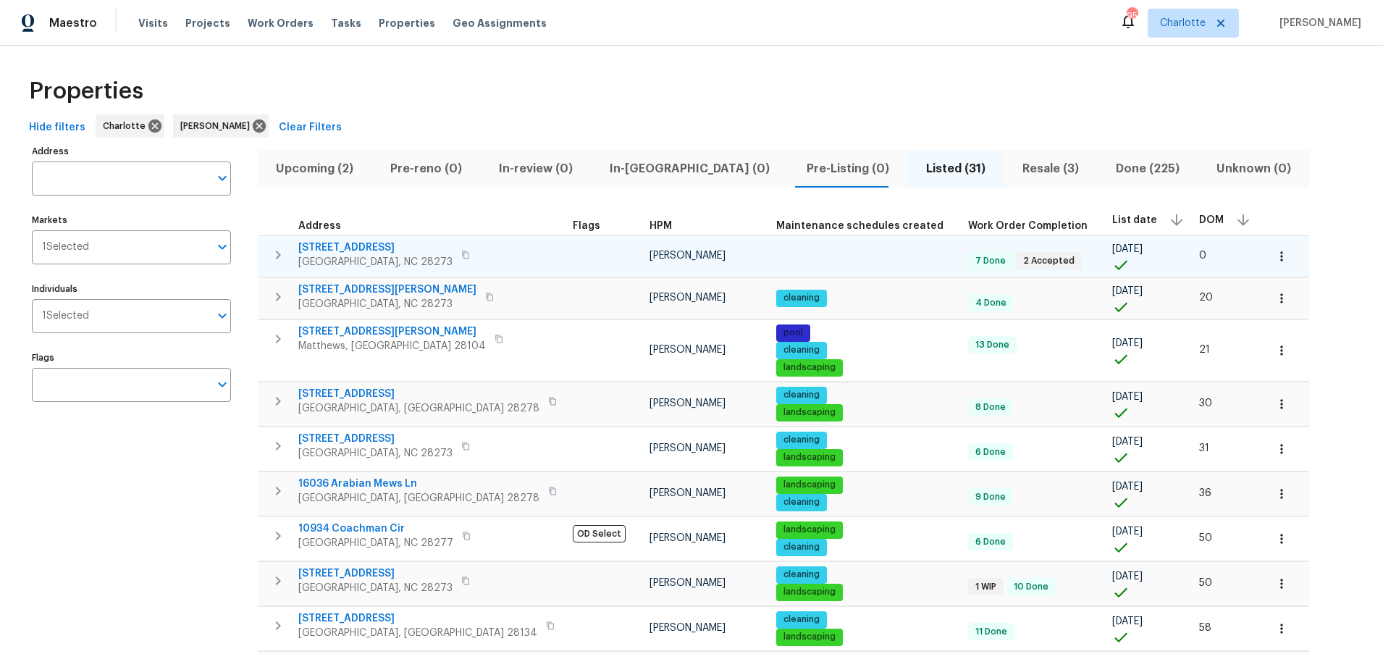
click at [354, 247] on span "[STREET_ADDRESS]" at bounding box center [375, 247] width 154 height 14
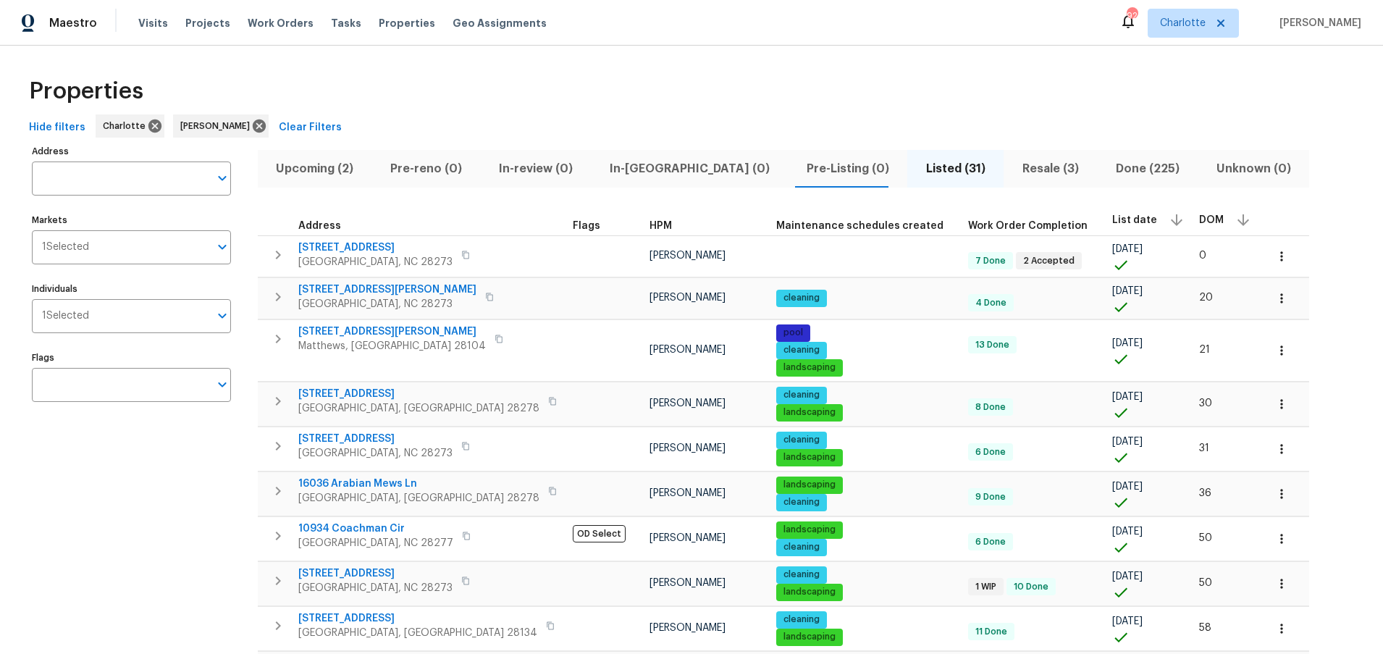
drag, startPoint x: 665, startPoint y: 116, endPoint x: 608, endPoint y: 128, distance: 57.8
click at [665, 116] on div "Hide filters [PERSON_NAME] Clear Filters" at bounding box center [691, 127] width 1337 height 27
click at [495, 84] on div "Properties" at bounding box center [691, 92] width 1337 height 46
drag, startPoint x: 1178, startPoint y: 113, endPoint x: 1149, endPoint y: 110, distance: 29.1
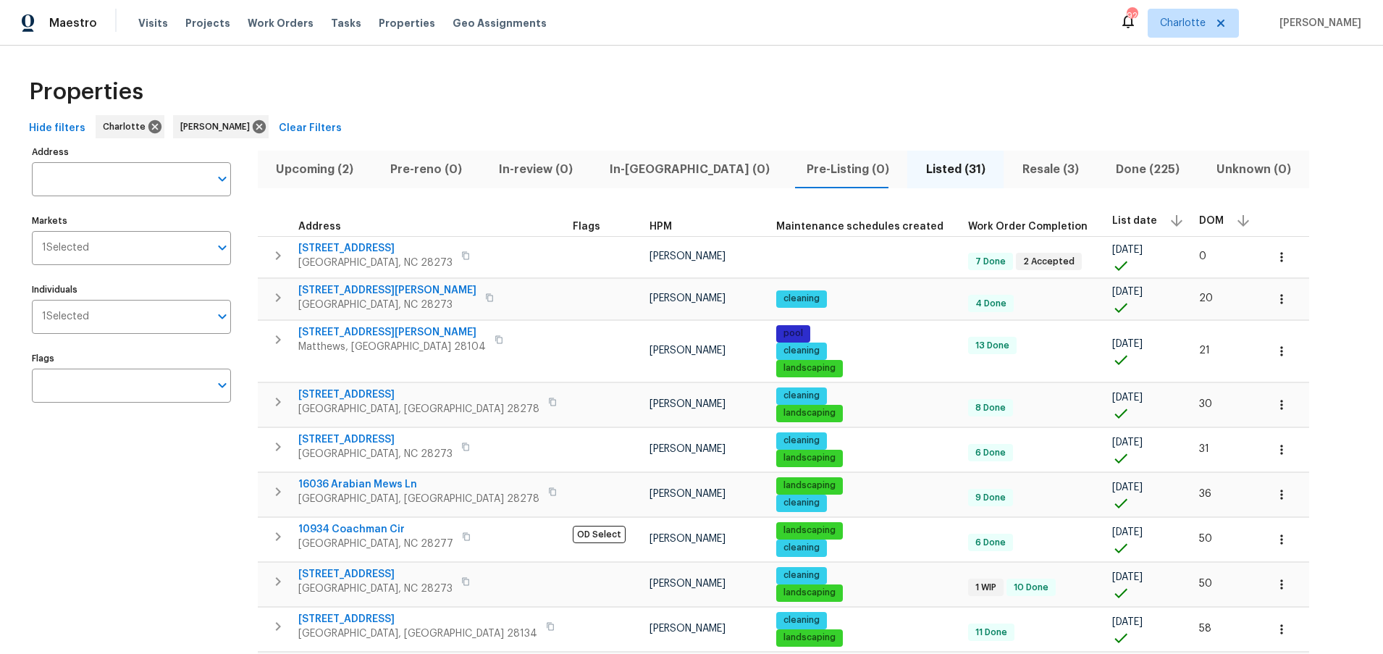
click at [1176, 113] on div "Properties" at bounding box center [691, 92] width 1337 height 46
click at [516, 133] on div "Hide filters [PERSON_NAME] Clear Filters" at bounding box center [691, 128] width 1337 height 27
click at [597, 75] on div "Properties" at bounding box center [691, 92] width 1337 height 46
drag, startPoint x: 596, startPoint y: 75, endPoint x: 717, endPoint y: 28, distance: 130.0
click at [597, 75] on div "Properties" at bounding box center [691, 92] width 1337 height 46
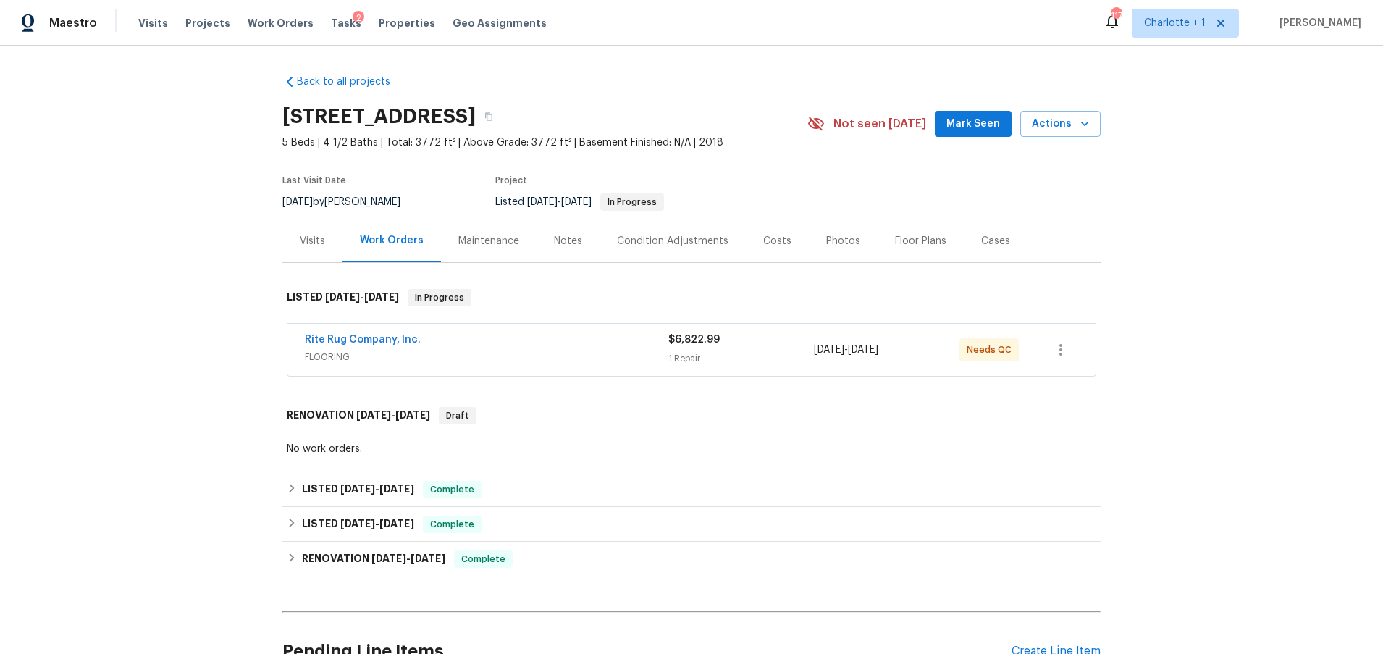
click at [471, 356] on span "FLOORING" at bounding box center [486, 357] width 363 height 14
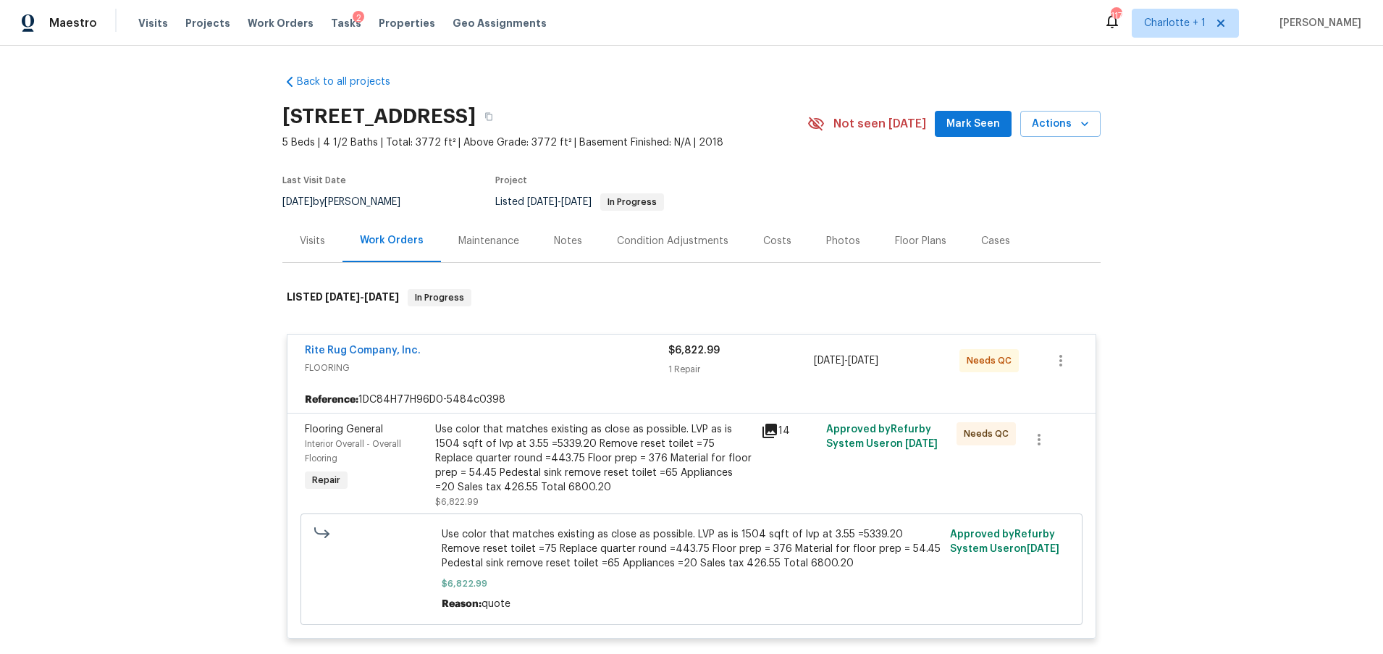
click at [547, 454] on div "Use color that matches existing as close as possible. LVP as is 1504 sqft of lv…" at bounding box center [593, 458] width 317 height 72
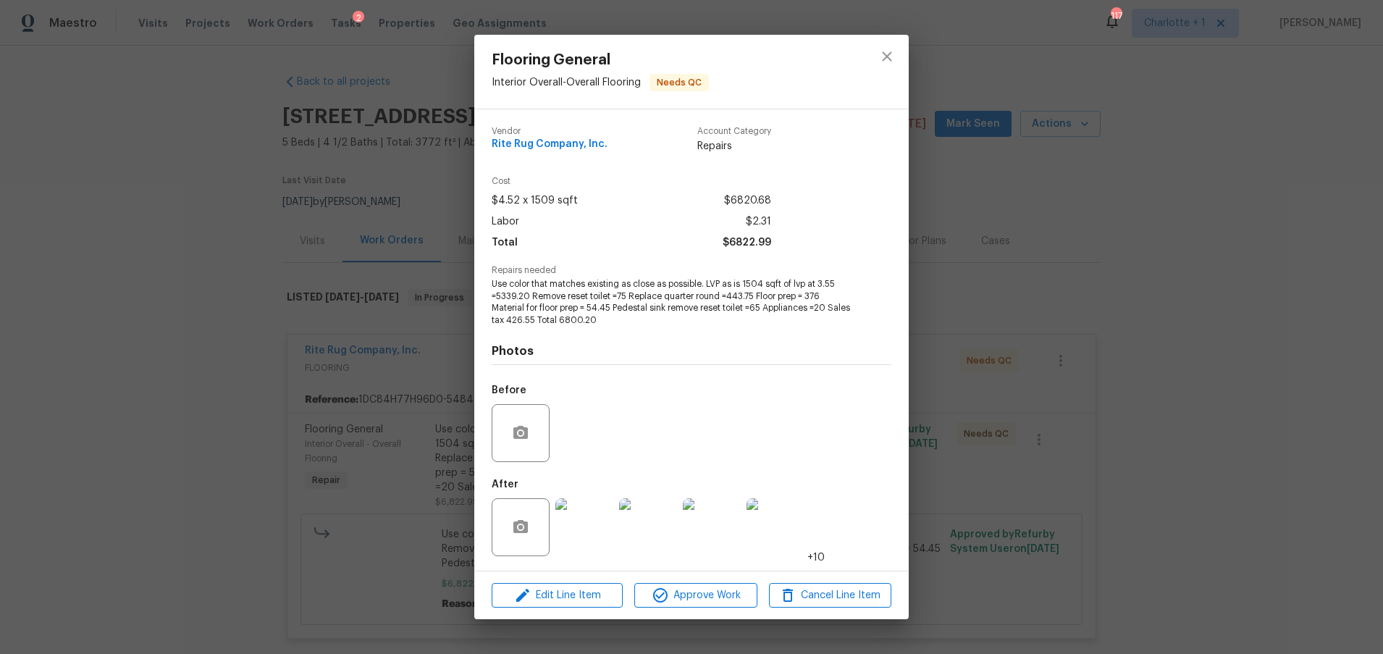
click at [568, 533] on img at bounding box center [584, 527] width 58 height 58
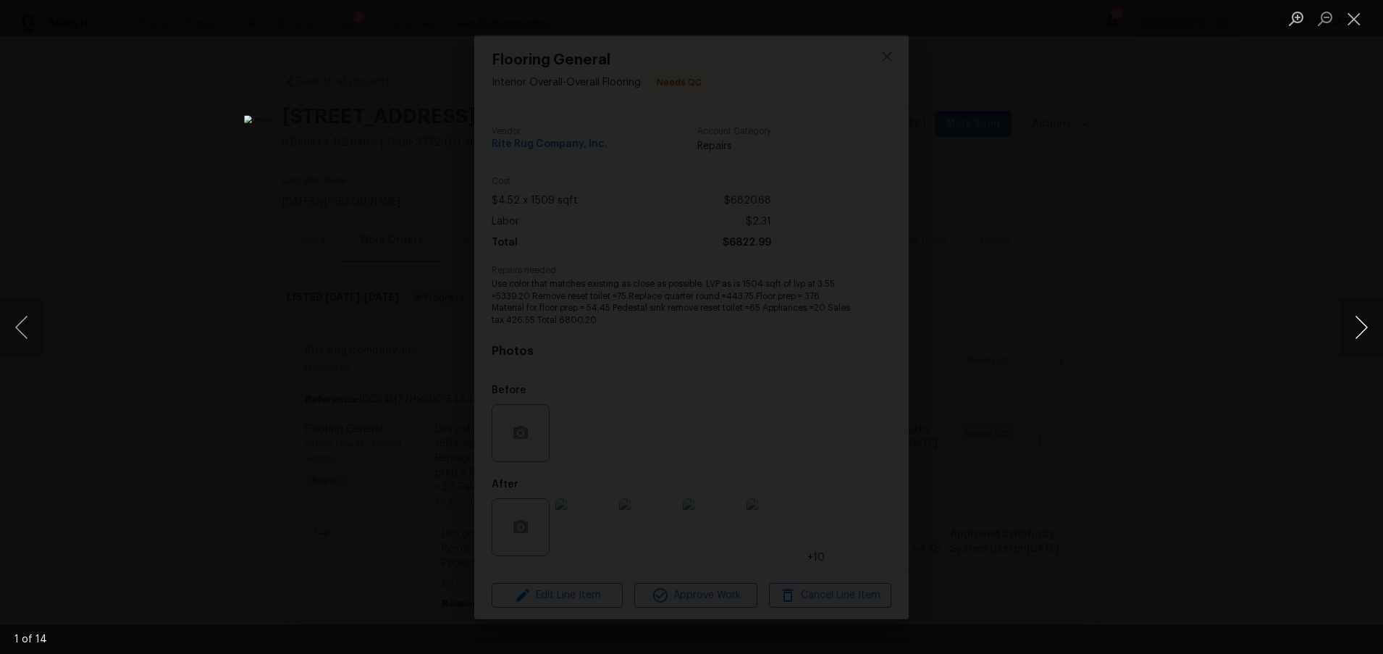
click at [1348, 322] on button "Next image" at bounding box center [1361, 327] width 43 height 58
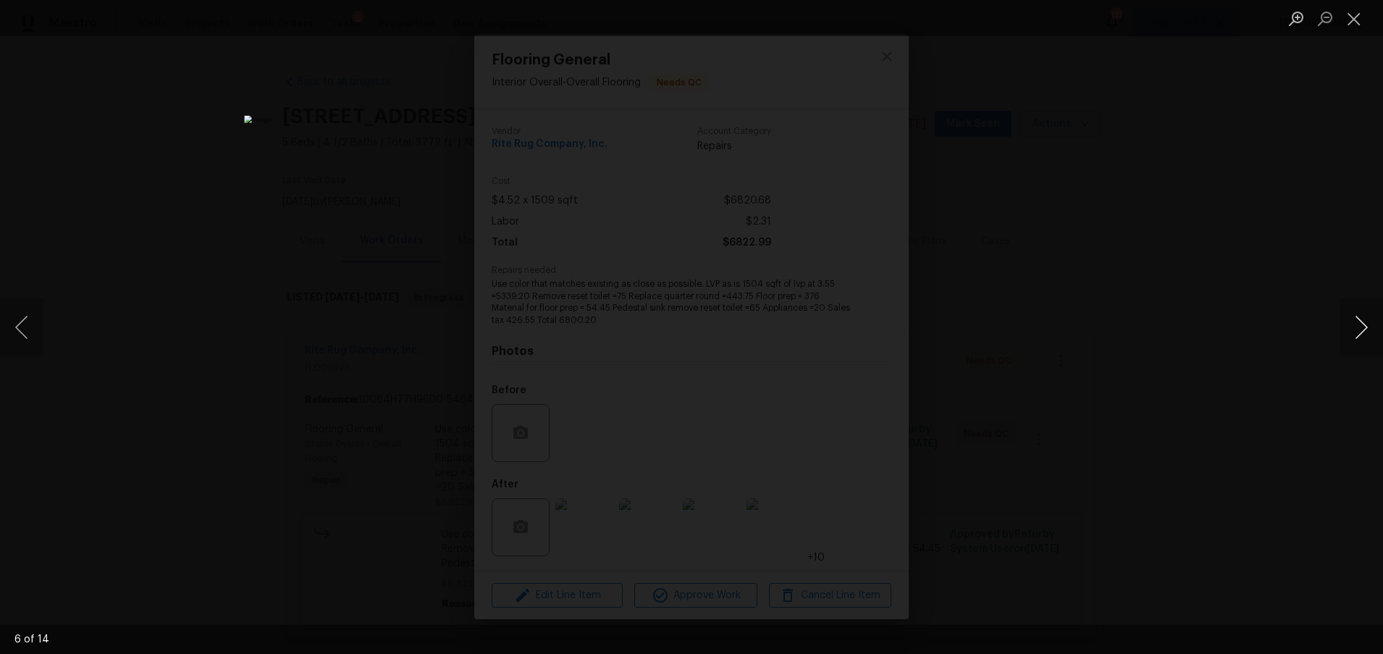
click at [1348, 322] on button "Next image" at bounding box center [1361, 327] width 43 height 58
click at [1135, 255] on div "Lightbox" at bounding box center [691, 327] width 1383 height 654
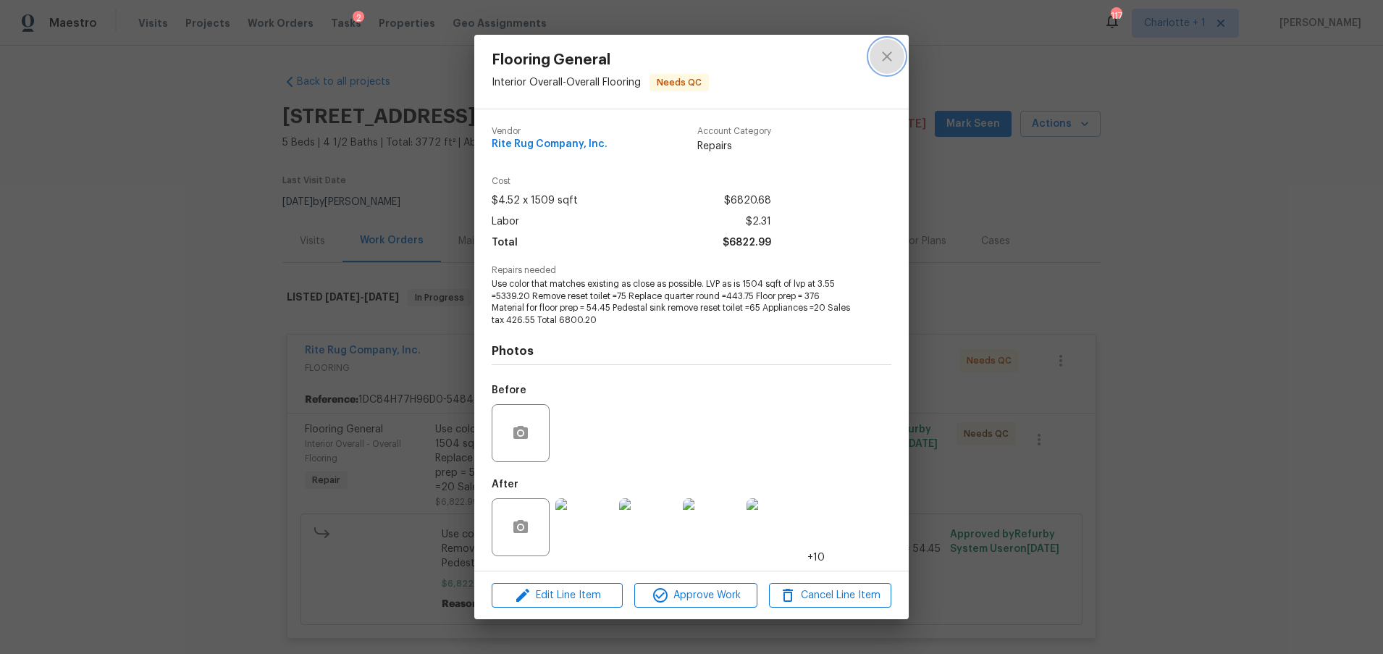
click at [886, 60] on icon "close" at bounding box center [886, 56] width 17 height 17
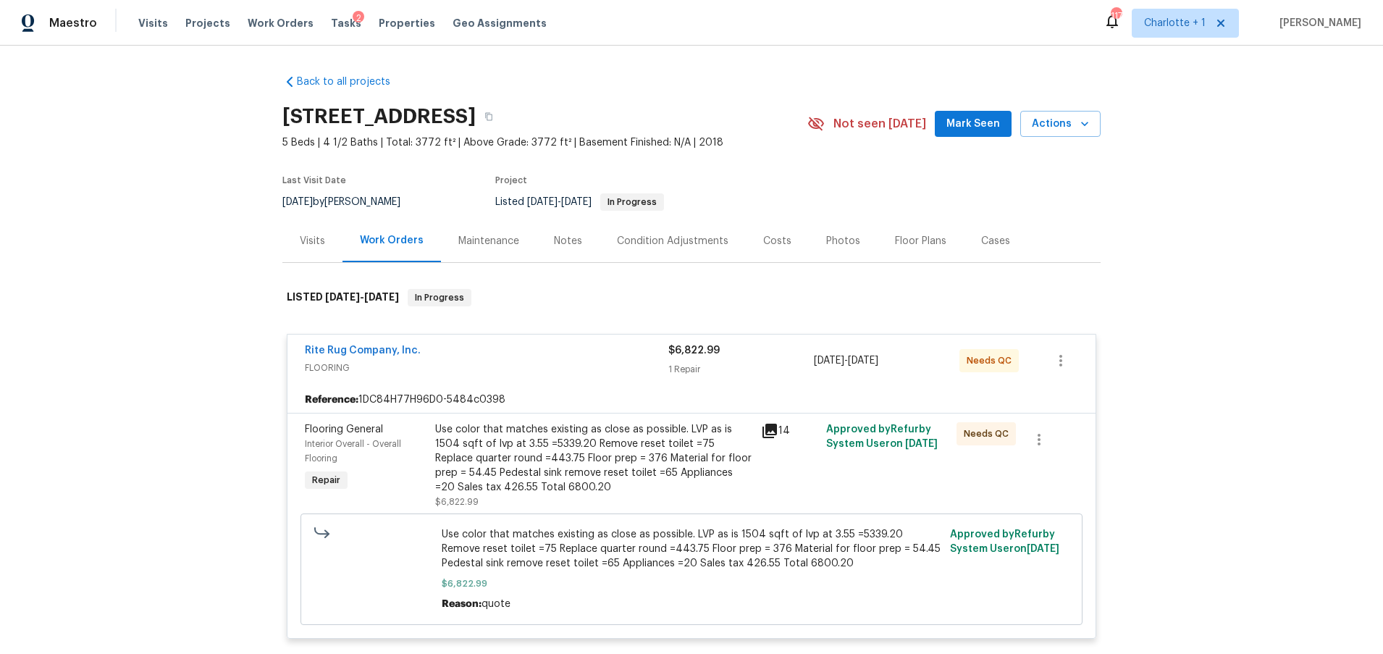
click at [555, 361] on span "FLOORING" at bounding box center [486, 368] width 363 height 14
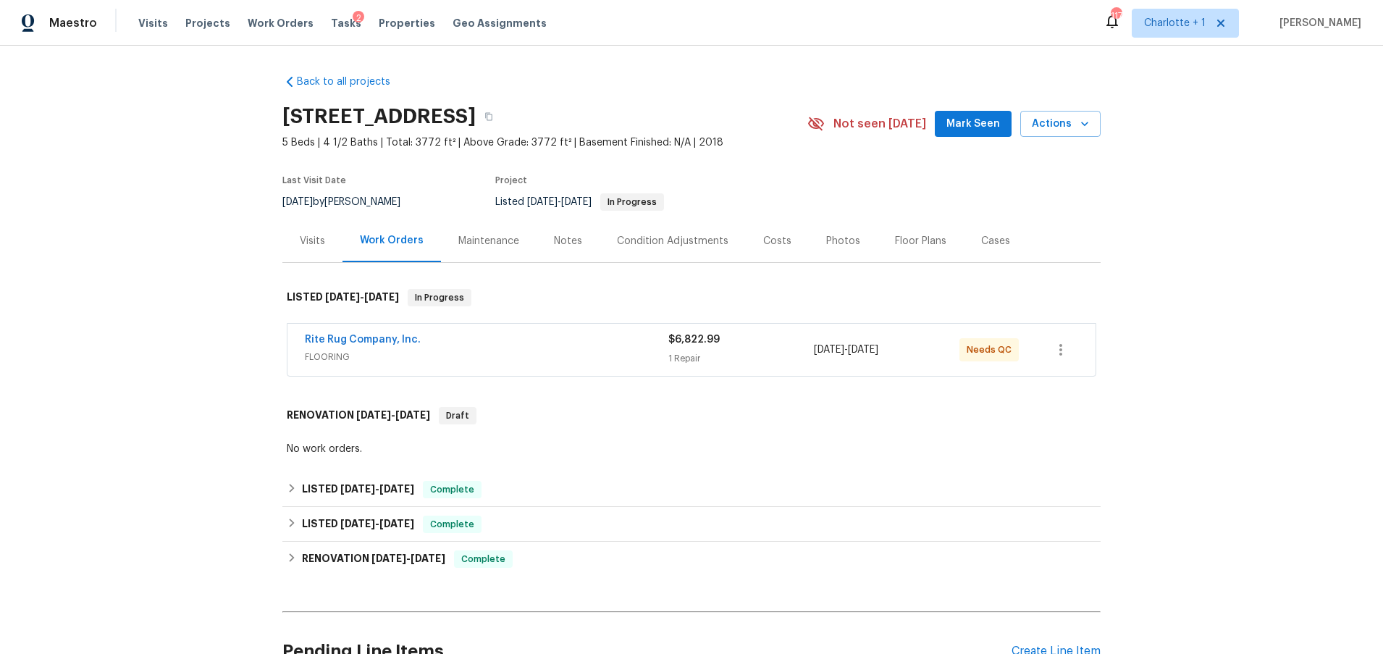
click at [764, 244] on div "Costs" at bounding box center [777, 241] width 28 height 14
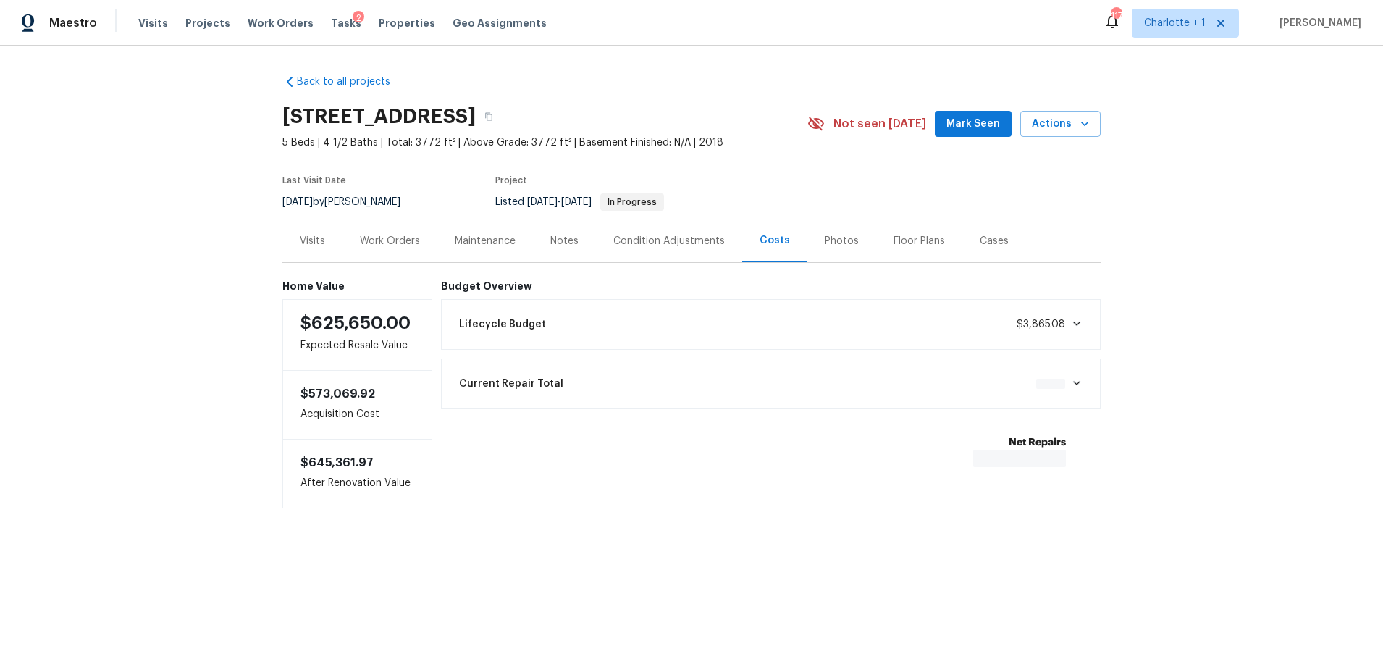
drag, startPoint x: 1236, startPoint y: 150, endPoint x: 1127, endPoint y: 171, distance: 110.6
click at [1236, 150] on div "Back to all projects 144 Tetcott St, Mooresville, NC 28115 5 Beds | 4 1/2 Baths…" at bounding box center [691, 321] width 1383 height 550
click at [1124, 69] on div "Back to all projects 144 Tetcott St, Mooresville, NC 28115 5 Beds | 4 1/2 Baths…" at bounding box center [691, 321] width 1383 height 550
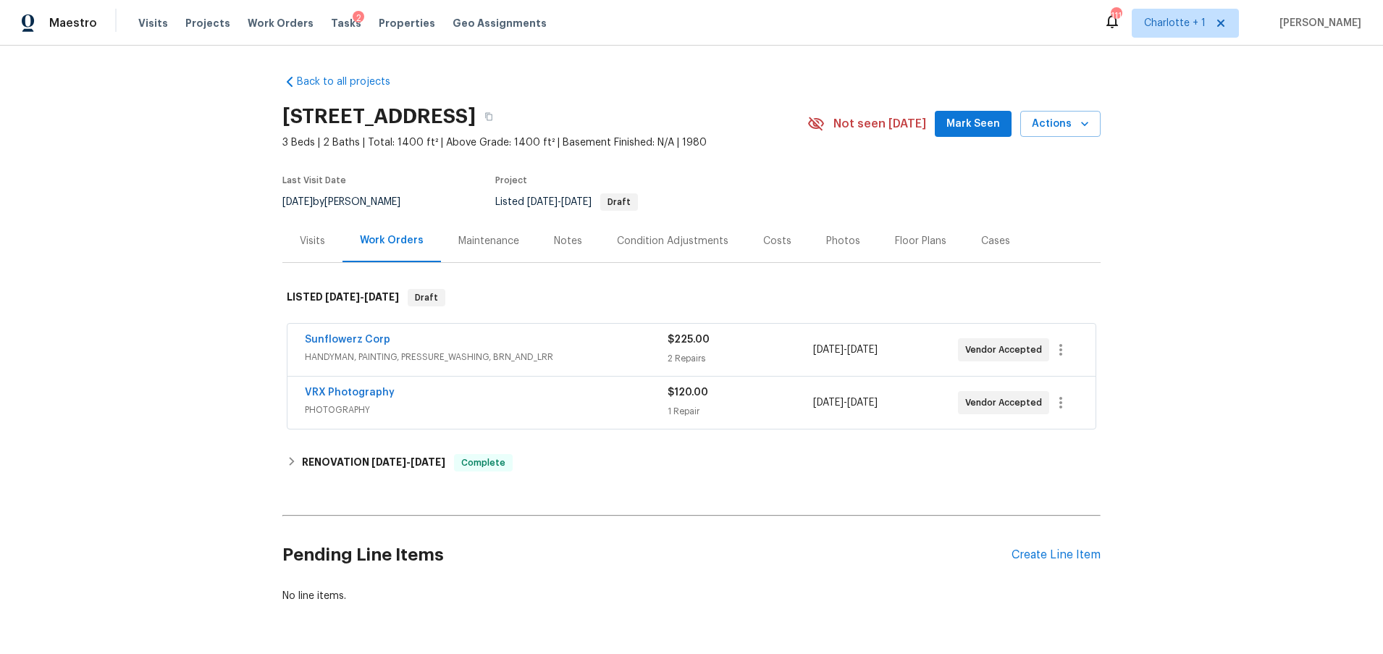
click at [215, 279] on div "Back to all projects [STREET_ADDRESS] 3 Beds | 2 Baths | Total: 1400 ft² | Abov…" at bounding box center [691, 350] width 1383 height 608
click at [834, 240] on div "Photos" at bounding box center [843, 241] width 34 height 14
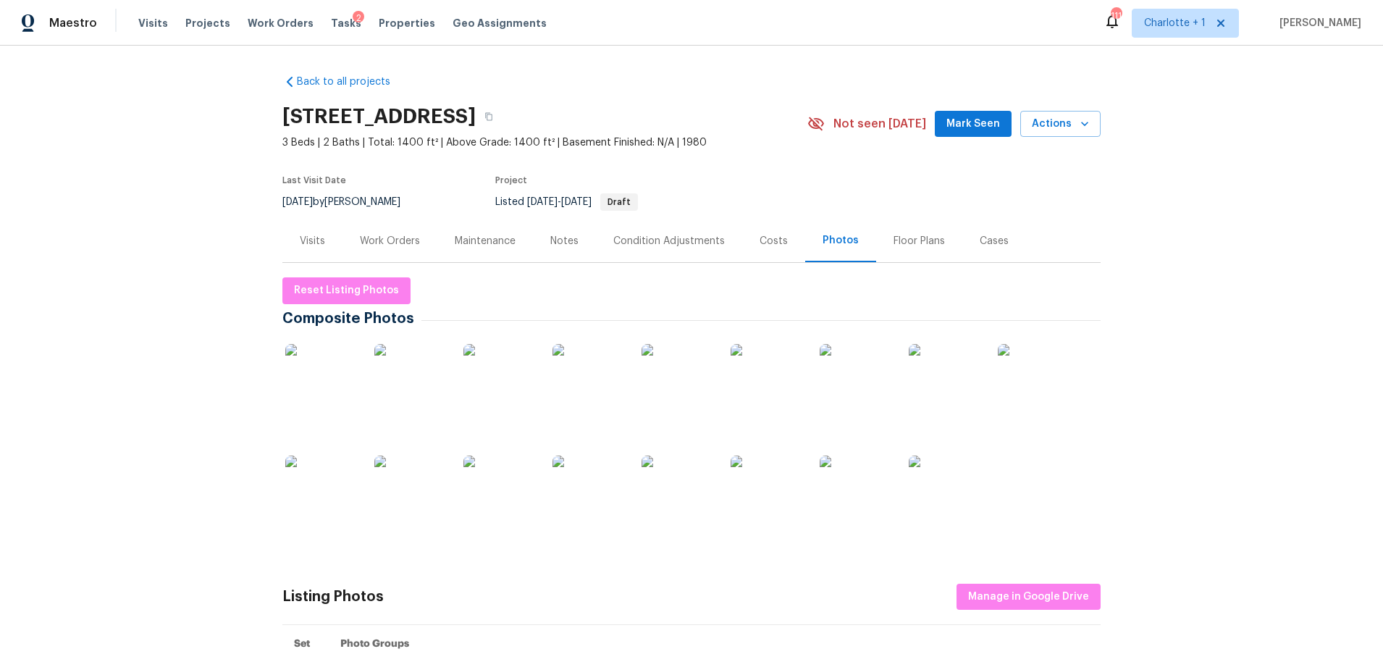
click at [801, 518] on div at bounding box center [691, 446] width 818 height 223
click at [789, 518] on img at bounding box center [767, 491] width 72 height 72
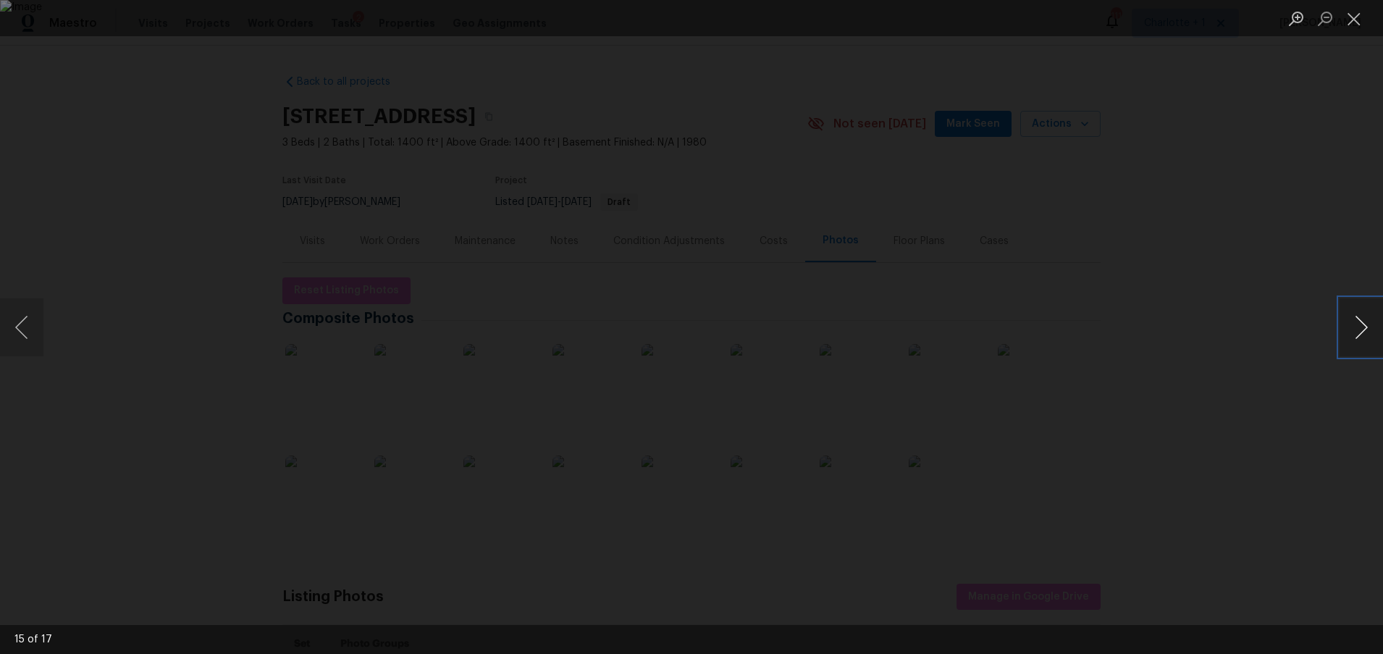
click at [1348, 332] on button "Next image" at bounding box center [1361, 327] width 43 height 58
click at [26, 327] on button "Previous image" at bounding box center [21, 327] width 43 height 58
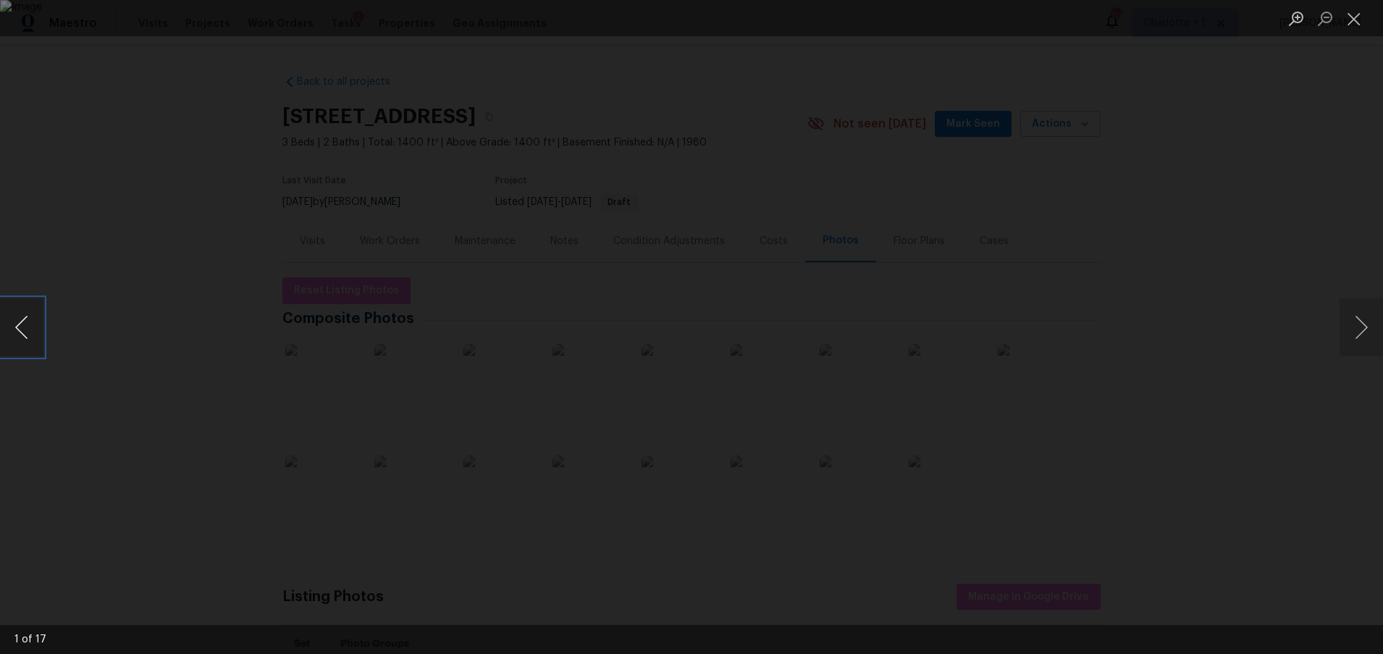
click at [26, 327] on button "Previous image" at bounding box center [21, 327] width 43 height 58
click at [23, 314] on button "Previous image" at bounding box center [21, 327] width 43 height 58
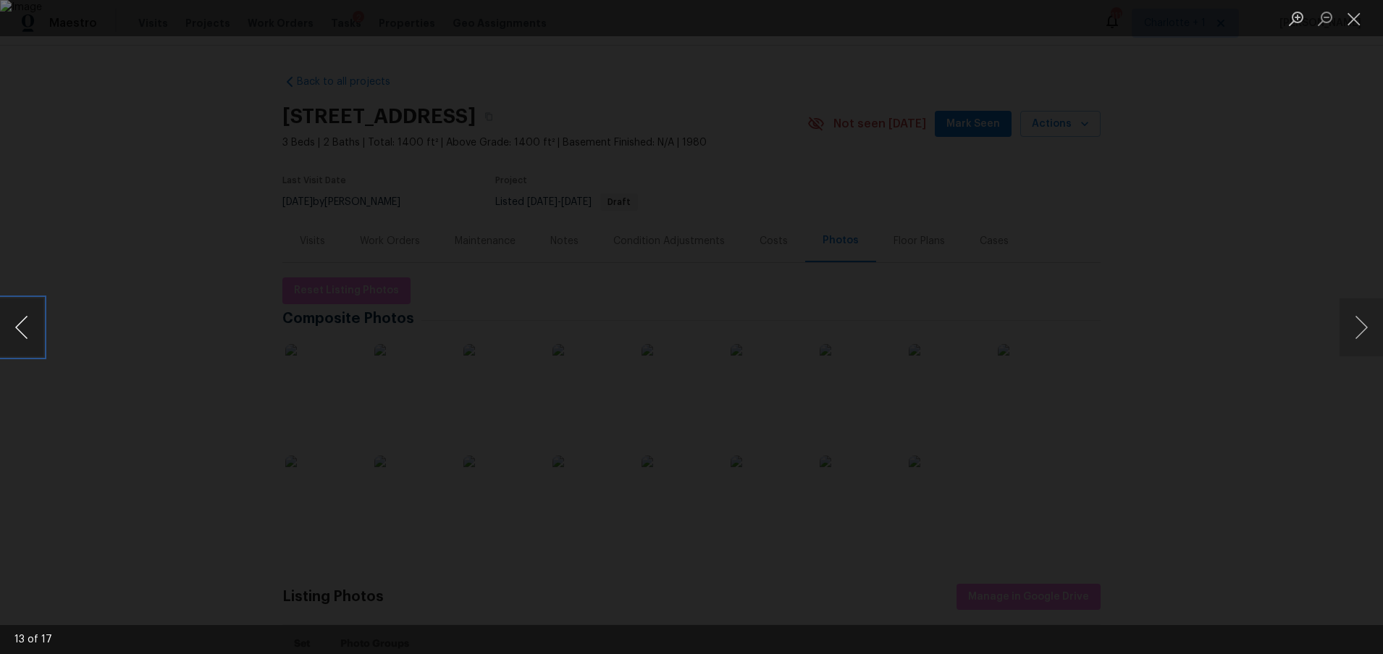
click at [23, 314] on button "Previous image" at bounding box center [21, 327] width 43 height 58
click at [1153, 261] on div "Lightbox" at bounding box center [691, 327] width 1383 height 654
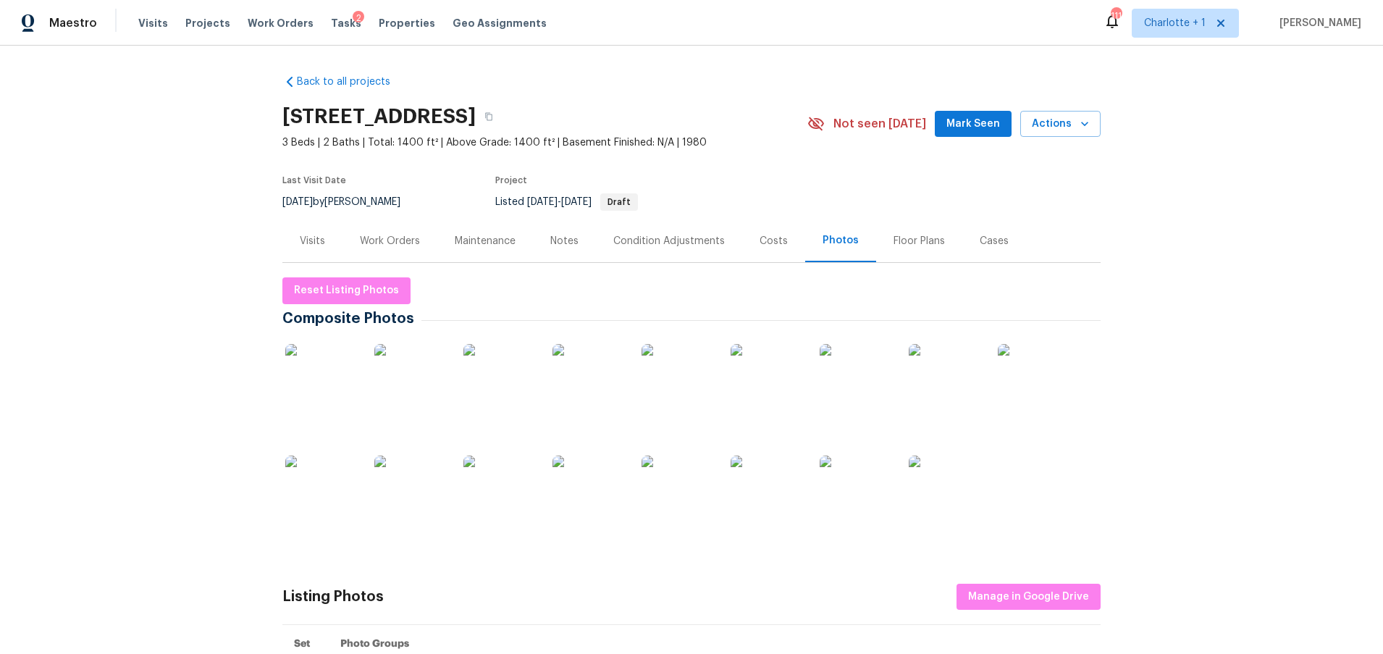
click at [783, 170] on section "2222 Merimac Dr, Charlotte, NC 28273 3 Beds | 2 Baths | Total: 1400 ft² | Above…" at bounding box center [691, 159] width 818 height 122
click at [748, 232] on div "Costs" at bounding box center [773, 240] width 63 height 43
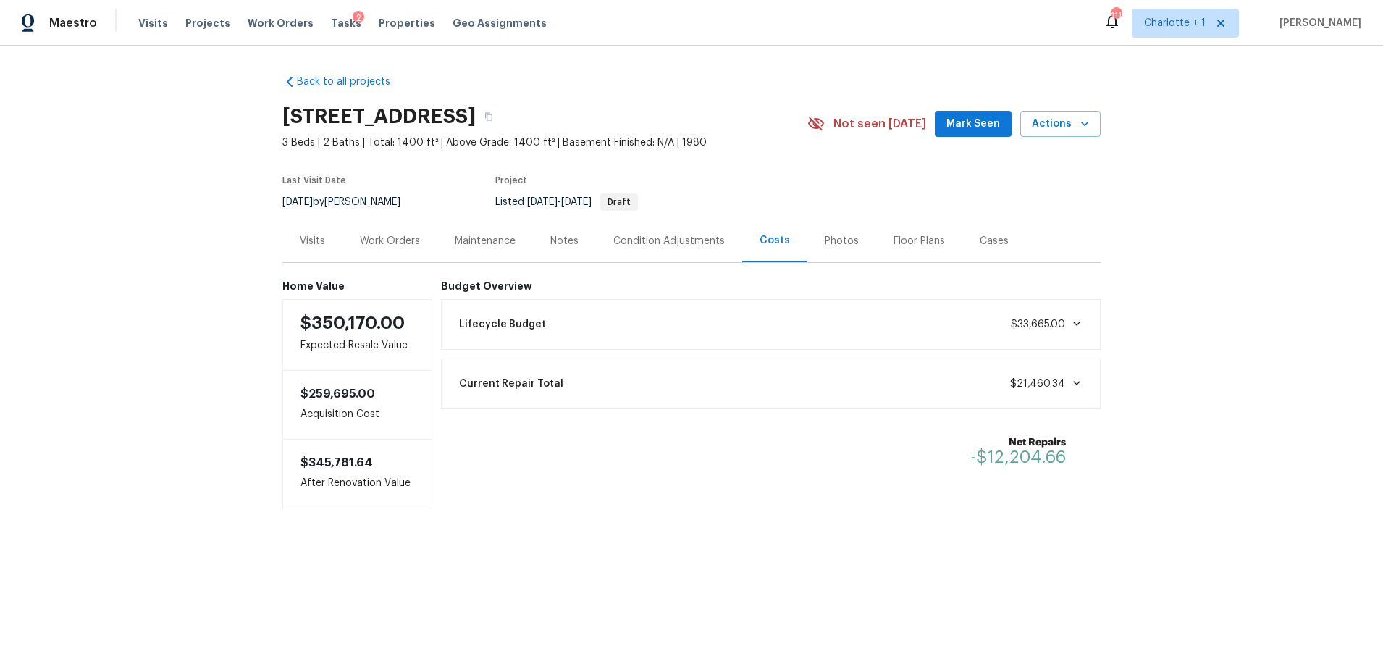
click at [1170, 196] on div "Back to all projects 2222 Merimac Dr, Charlotte, NC 28273 3 Beds | 2 Baths | To…" at bounding box center [691, 321] width 1383 height 550
click at [395, 237] on div "Work Orders" at bounding box center [390, 241] width 60 height 14
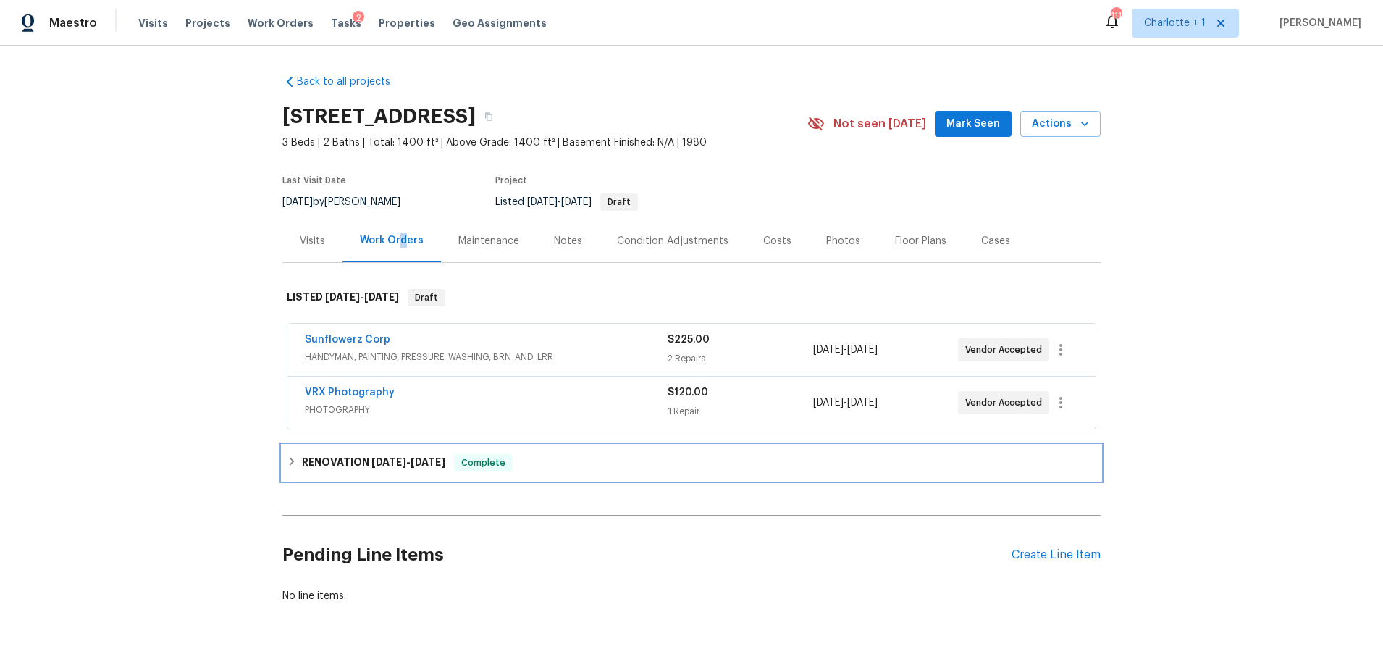
click at [403, 457] on span "7/28/25 - 8/14/25" at bounding box center [408, 462] width 74 height 10
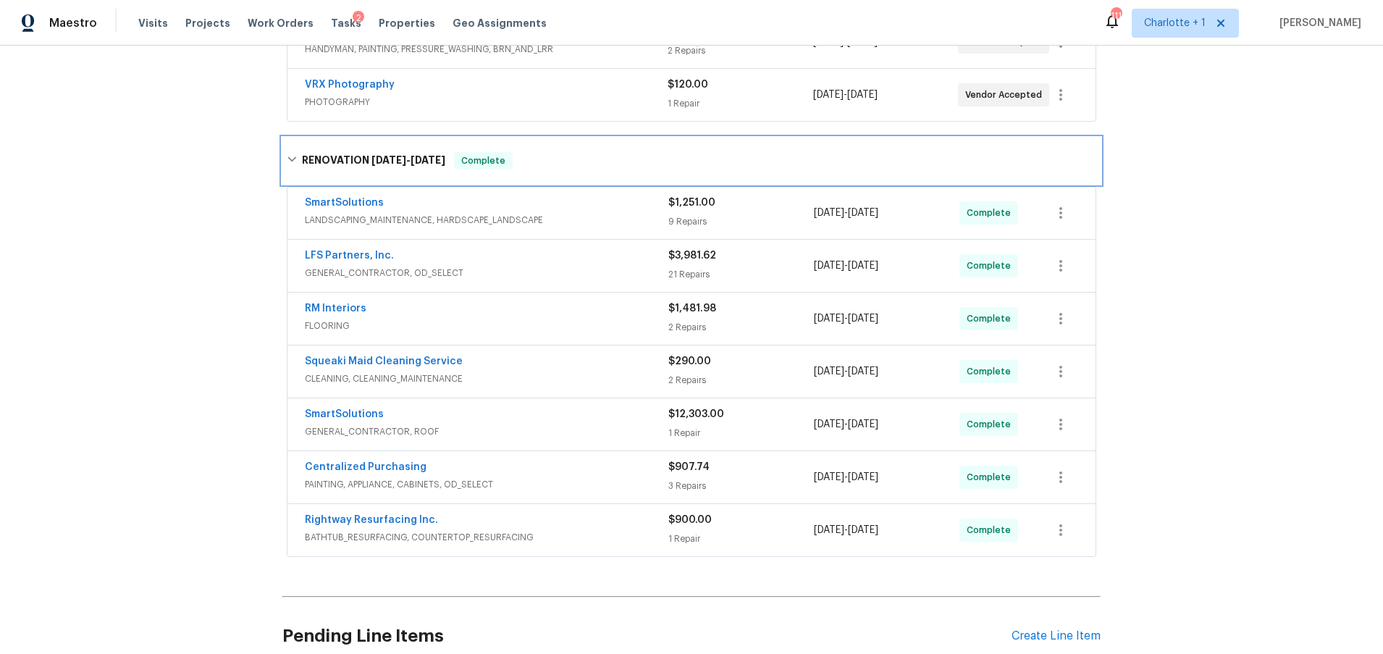
scroll to position [313, 0]
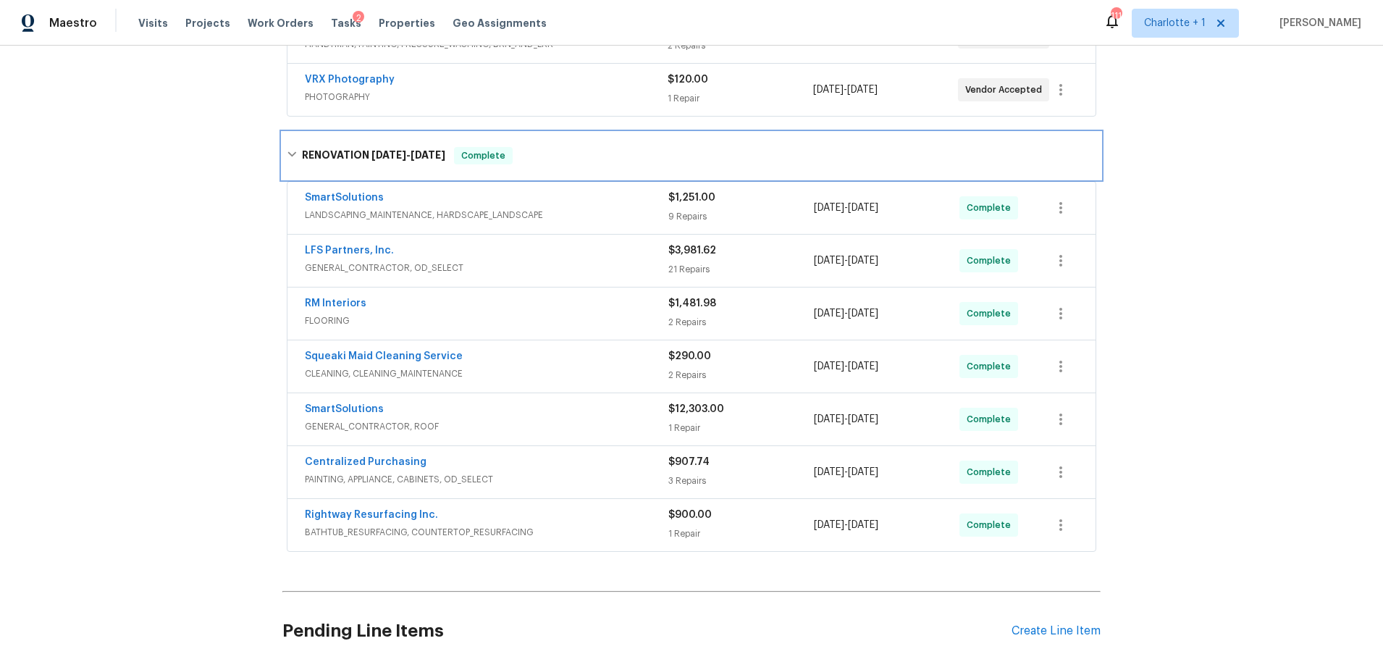
click at [369, 161] on h6 "RENOVATION 7/28/25 - 8/14/25" at bounding box center [373, 155] width 143 height 17
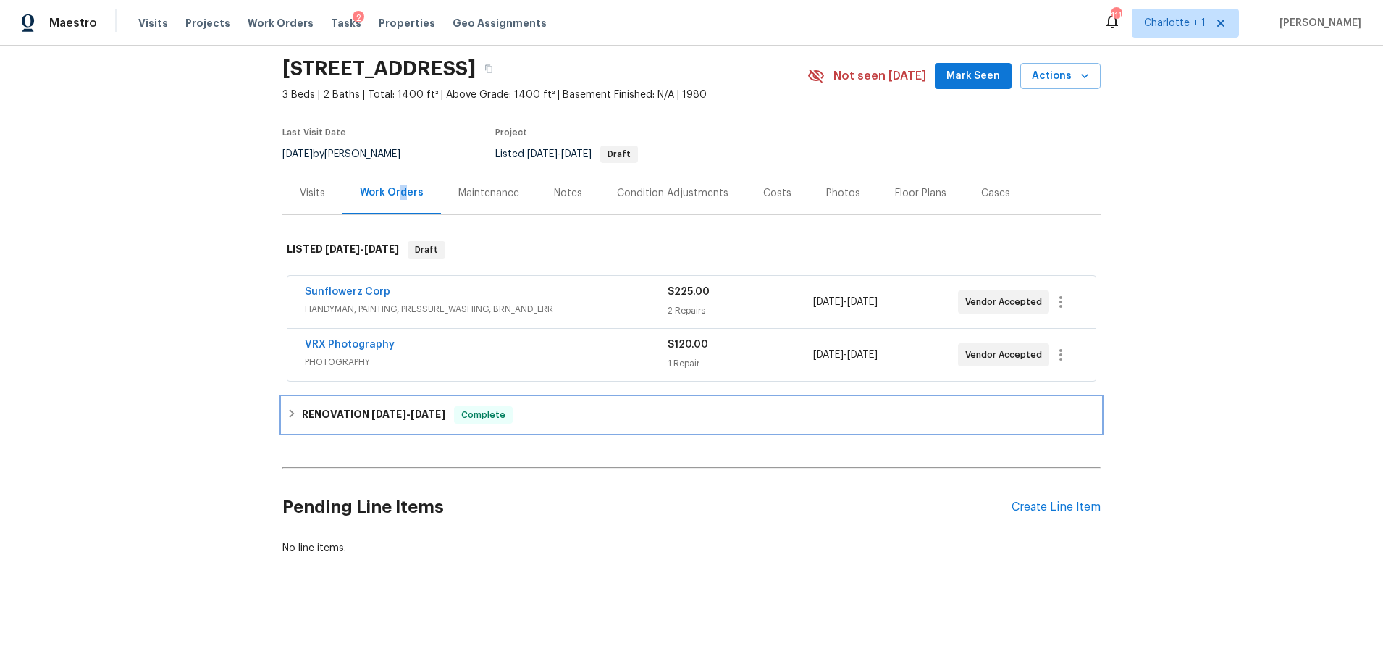
scroll to position [59, 0]
click at [1157, 194] on div "Back to all projects 2222 Merimac Dr, Charlotte, NC 28273 3 Beds | 2 Baths | To…" at bounding box center [691, 350] width 1383 height 608
click at [1183, 107] on div "Back to all projects 2222 Merimac Dr, Charlotte, NC 28273 3 Beds | 2 Baths | To…" at bounding box center [691, 350] width 1383 height 608
click at [1227, 165] on div "Back to all projects 2222 Merimac Dr, Charlotte, NC 28273 3 Beds | 2 Baths | To…" at bounding box center [691, 350] width 1383 height 608
click at [1250, 182] on div "Back to all projects 2222 Merimac Dr, Charlotte, NC 28273 3 Beds | 2 Baths | To…" at bounding box center [691, 350] width 1383 height 608
